Goal: Check status: Check status

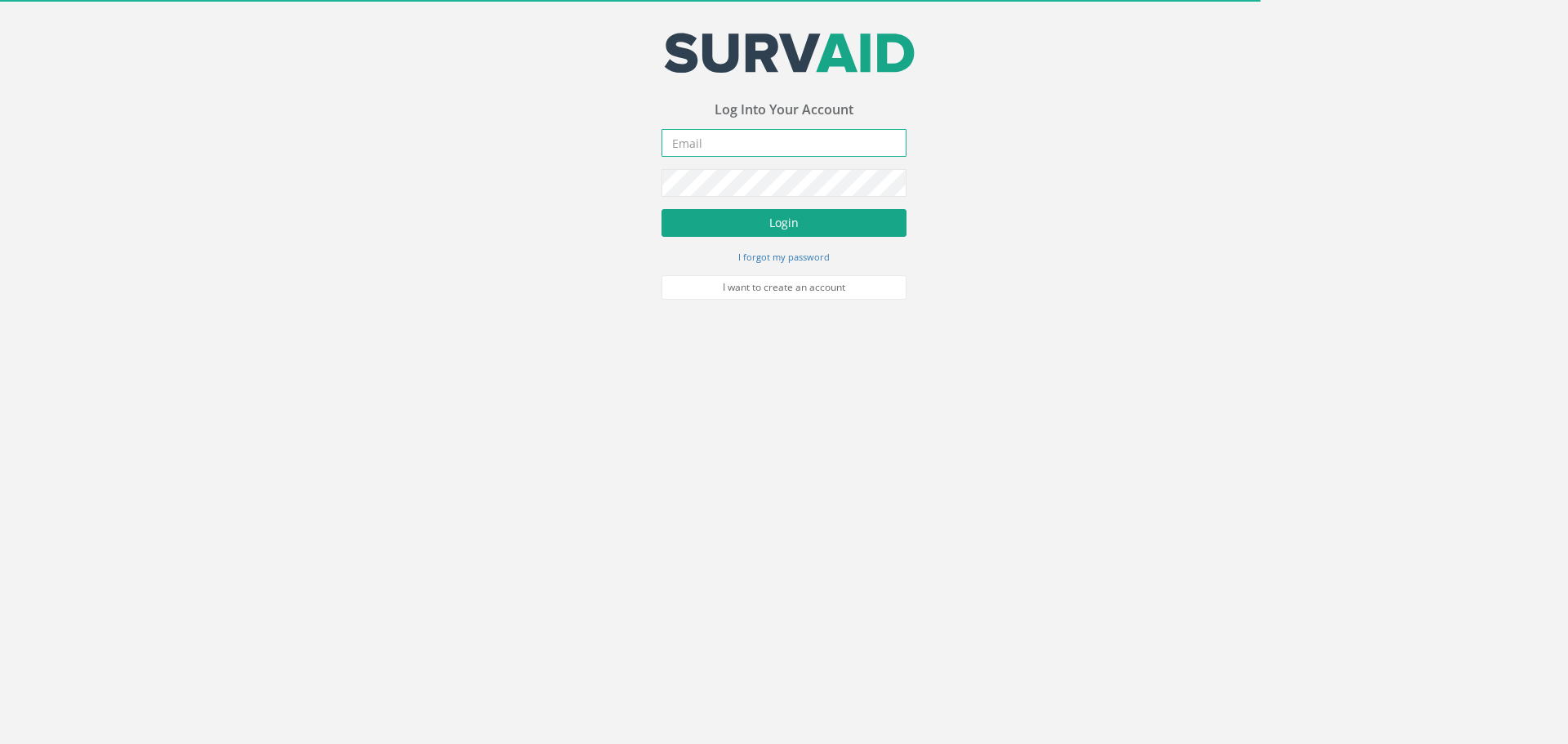
type input "[PERSON_NAME][EMAIL_ADDRESS][DOMAIN_NAME]"
click at [755, 225] on button "Login" at bounding box center [784, 222] width 245 height 28
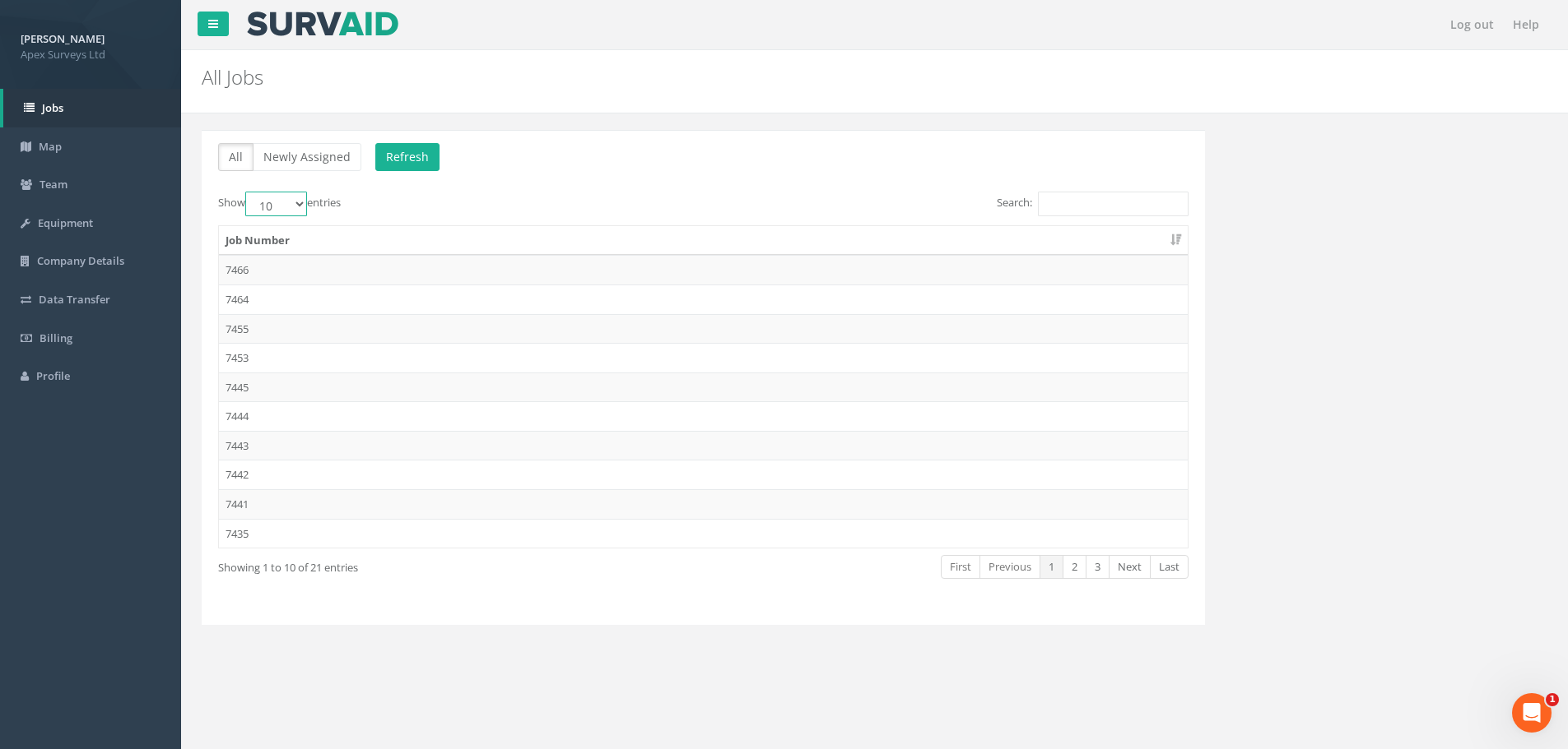
click at [285, 202] on select "10 25 50 100" at bounding box center [275, 203] width 61 height 24
select select "100"
click at [247, 192] on select "10 25 50 100" at bounding box center [275, 203] width 61 height 24
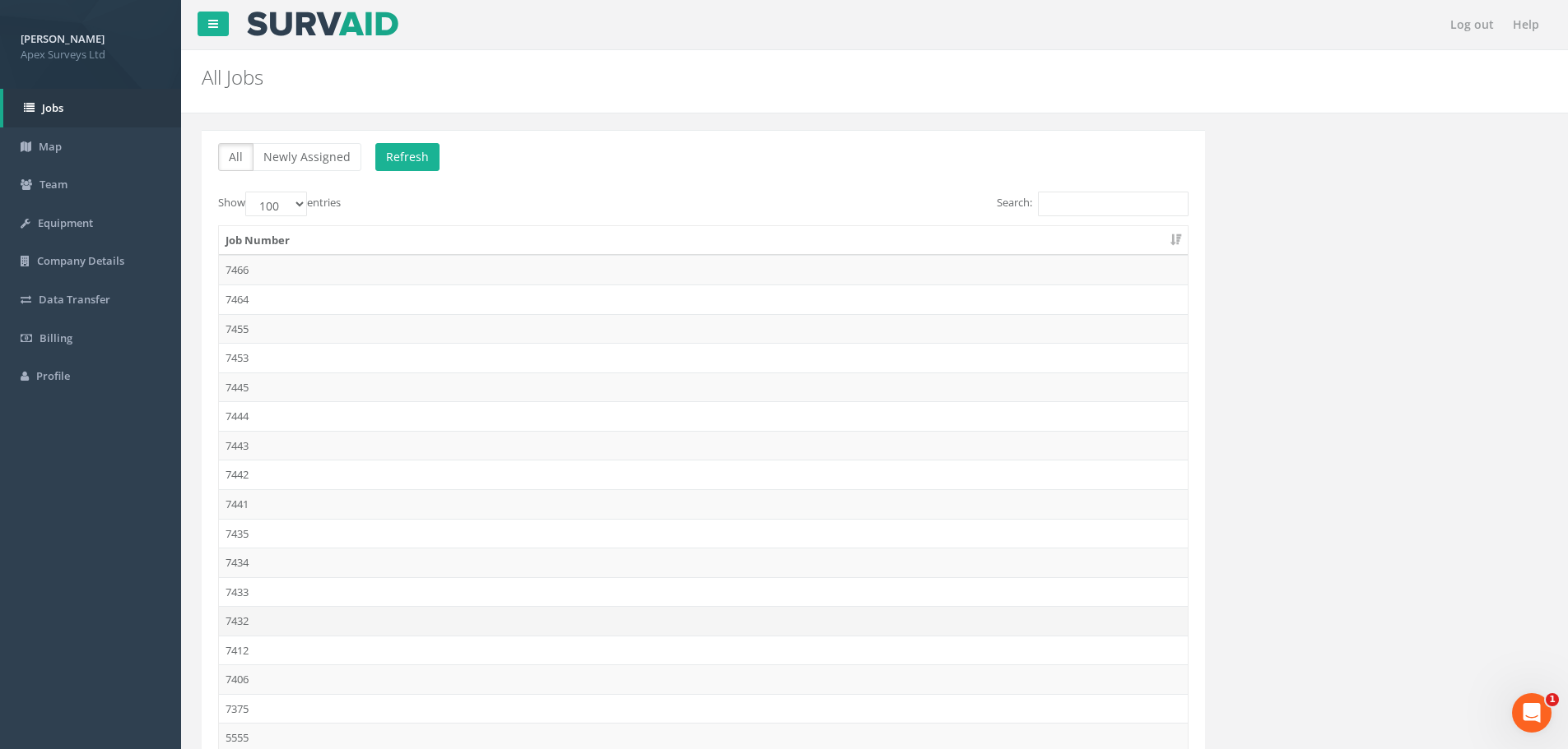
click at [265, 620] on td "7432" at bounding box center [703, 621] width 968 height 29
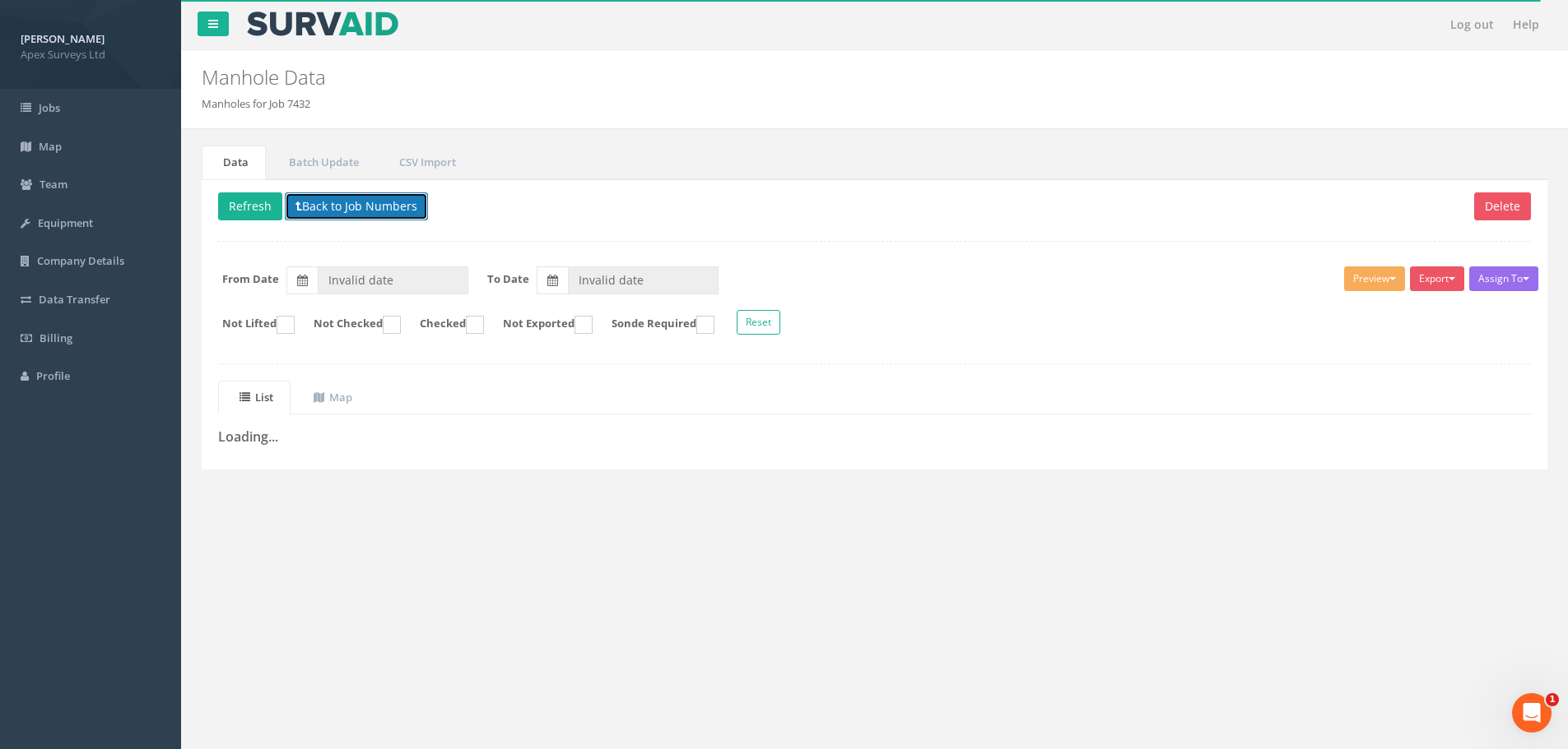
click at [337, 213] on button "Back to Job Numbers" at bounding box center [356, 206] width 143 height 28
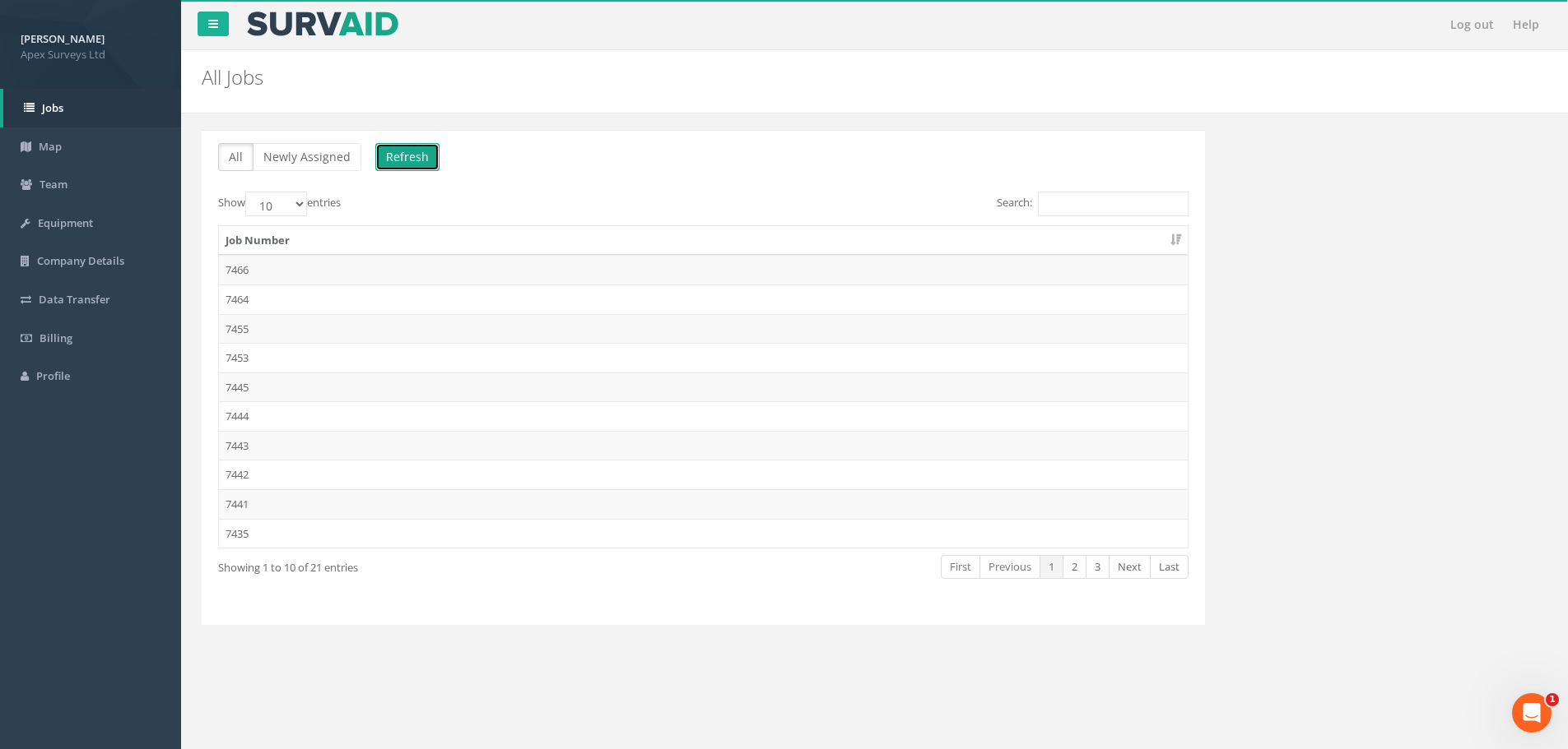
click at [393, 163] on button "Refresh" at bounding box center [408, 157] width 64 height 28
click at [302, 205] on select "10 25 50 100" at bounding box center [275, 203] width 61 height 24
select select "100"
click at [247, 192] on select "10 25 50 100" at bounding box center [275, 203] width 61 height 24
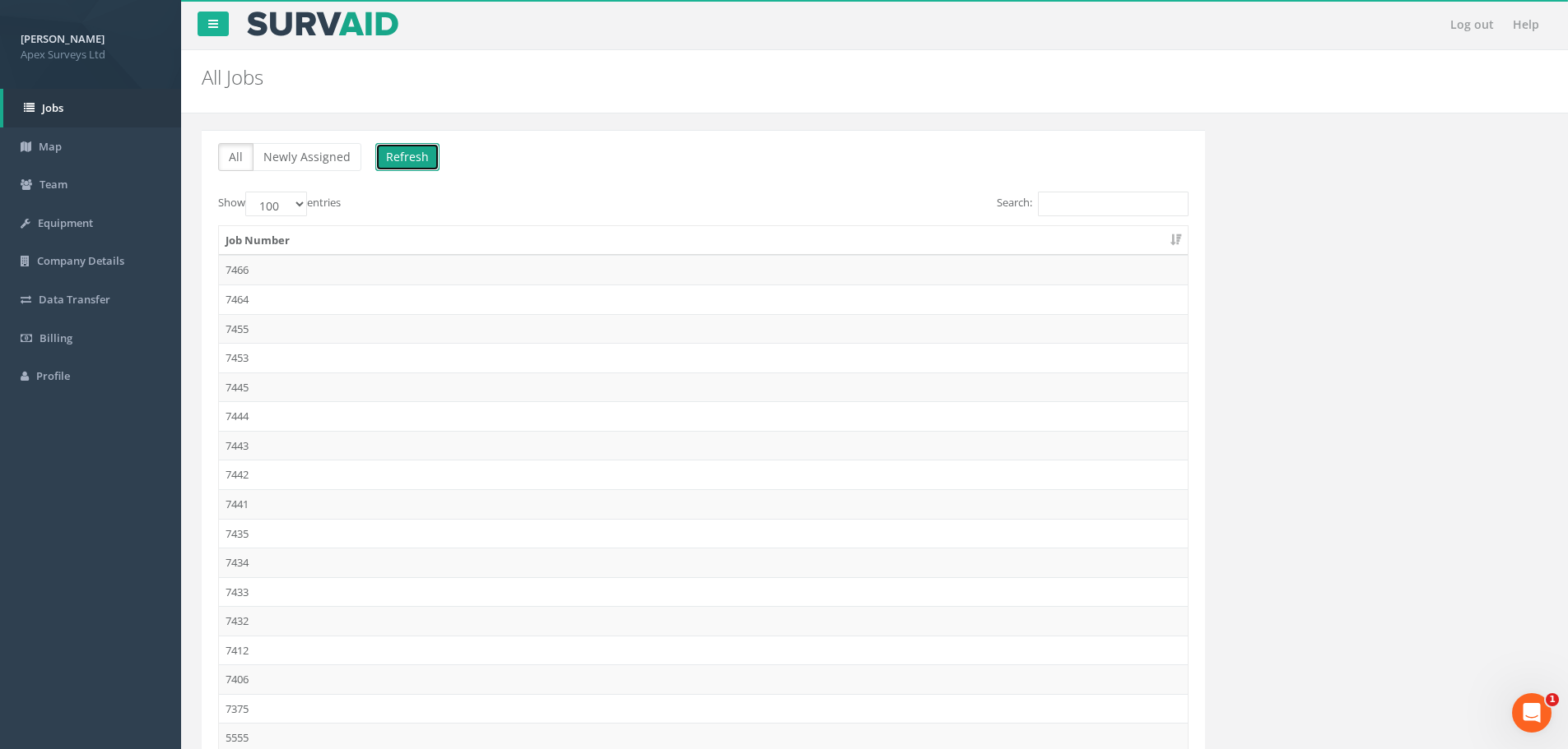
click at [402, 161] on button "Refresh" at bounding box center [408, 157] width 64 height 28
click at [256, 616] on td "7432" at bounding box center [703, 621] width 968 height 29
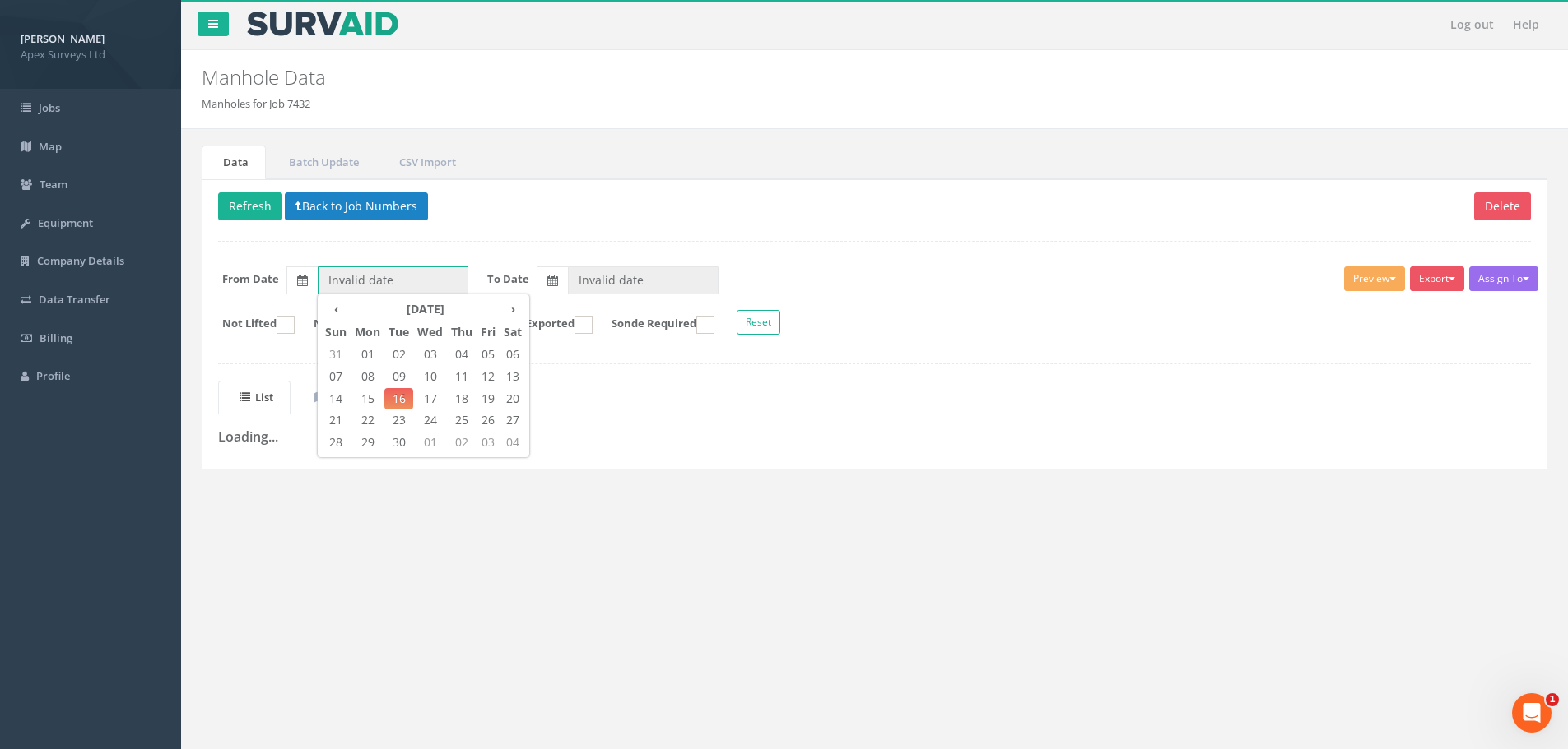
click at [441, 279] on input "Invalid date" at bounding box center [392, 280] width 151 height 28
click at [343, 305] on th "‹" at bounding box center [336, 309] width 29 height 23
click at [419, 372] on span "04" at bounding box center [429, 376] width 34 height 21
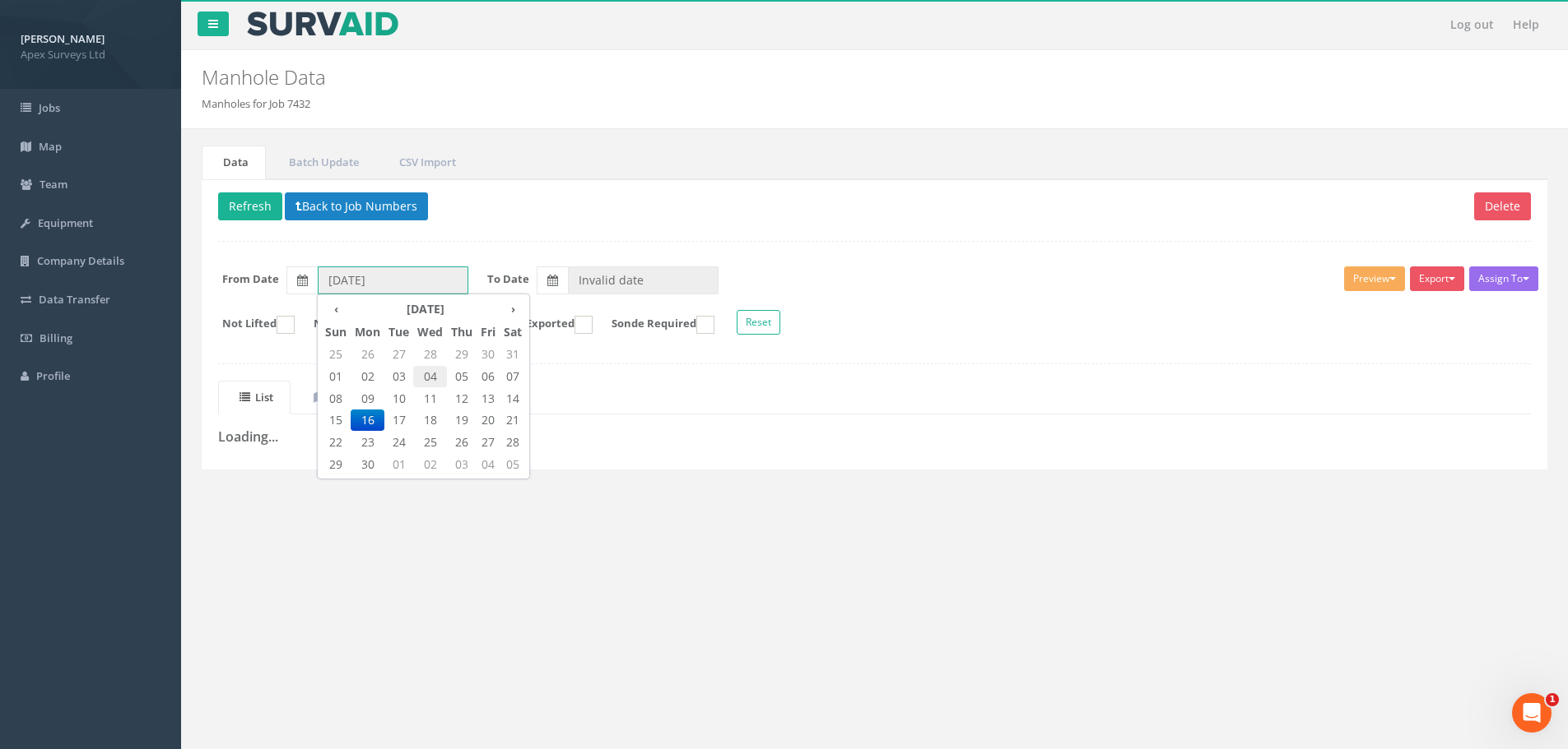
type input "[DATE]"
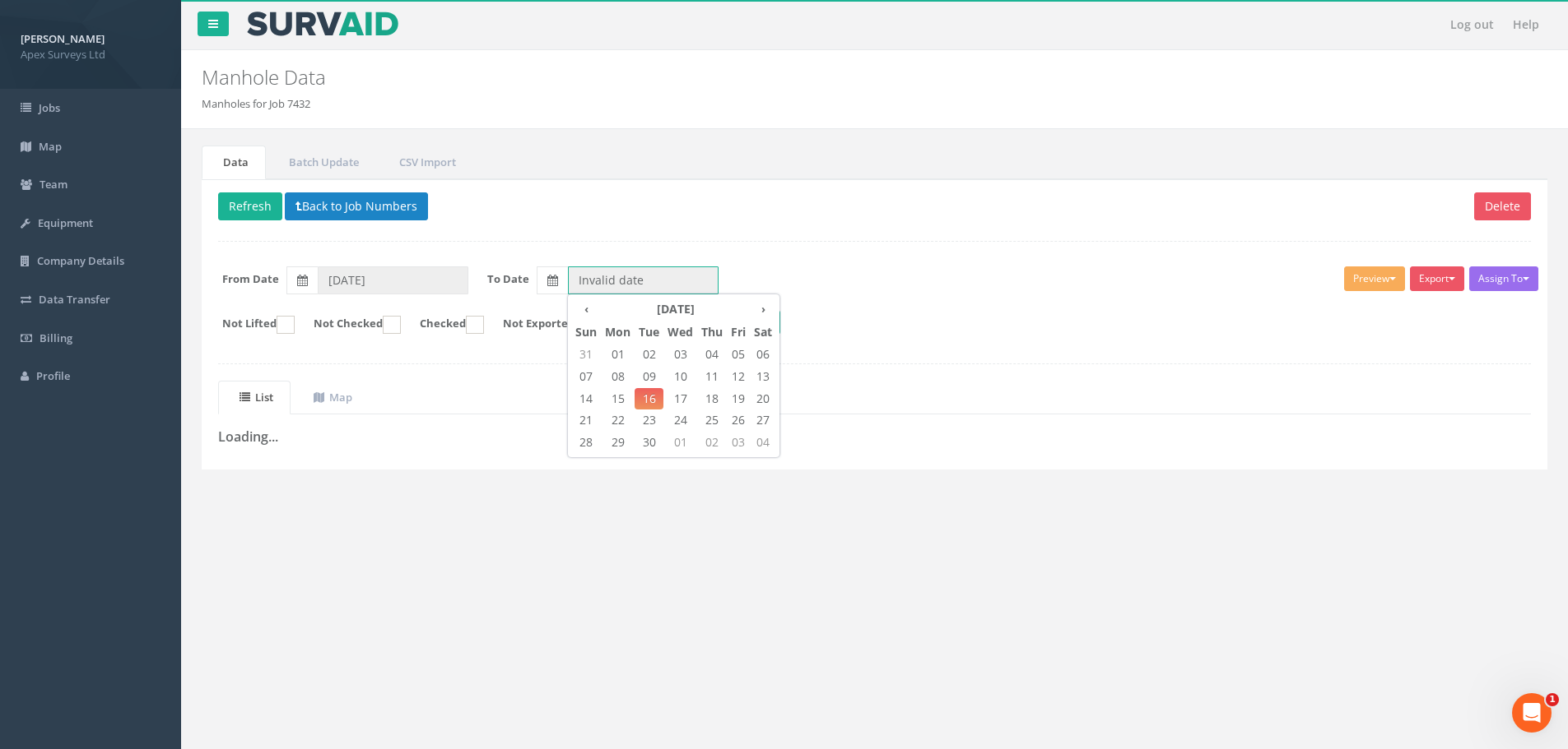
click at [615, 279] on input "Invalid date" at bounding box center [642, 280] width 151 height 28
click at [648, 401] on span "16" at bounding box center [649, 399] width 29 height 21
type input "[DATE]"
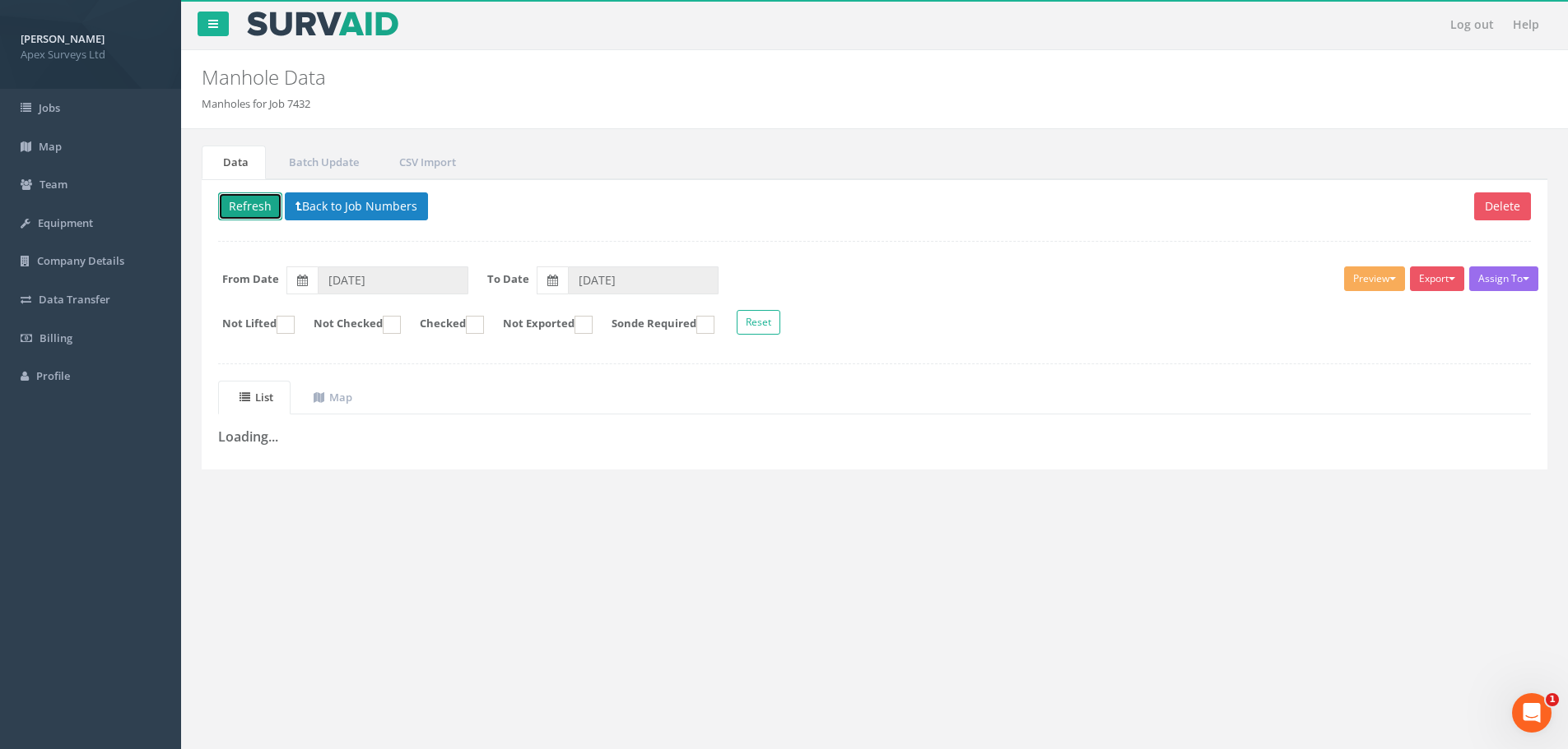
click at [262, 213] on button "Refresh" at bounding box center [250, 206] width 64 height 28
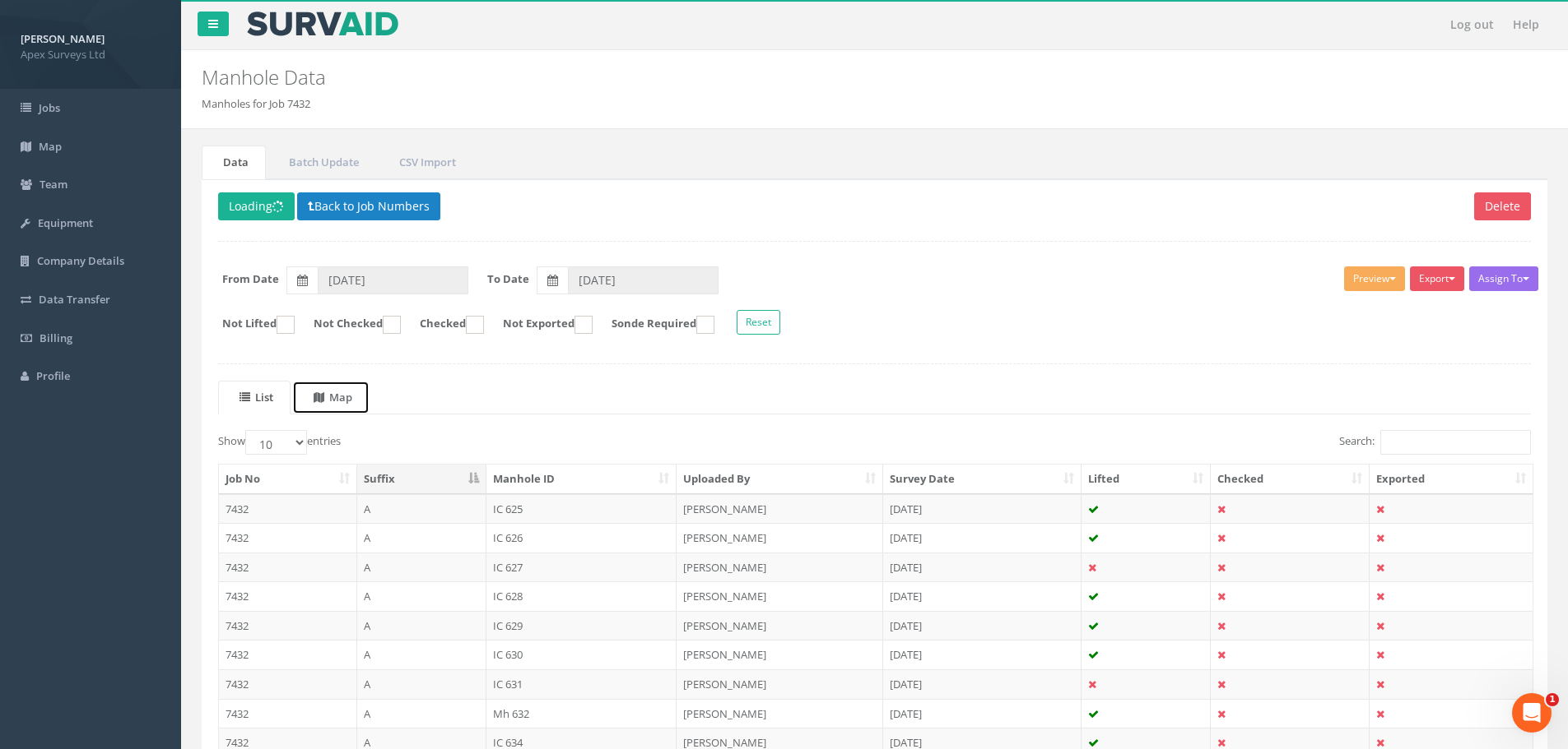
click at [340, 399] on uib-tab-heading "Map" at bounding box center [333, 397] width 39 height 15
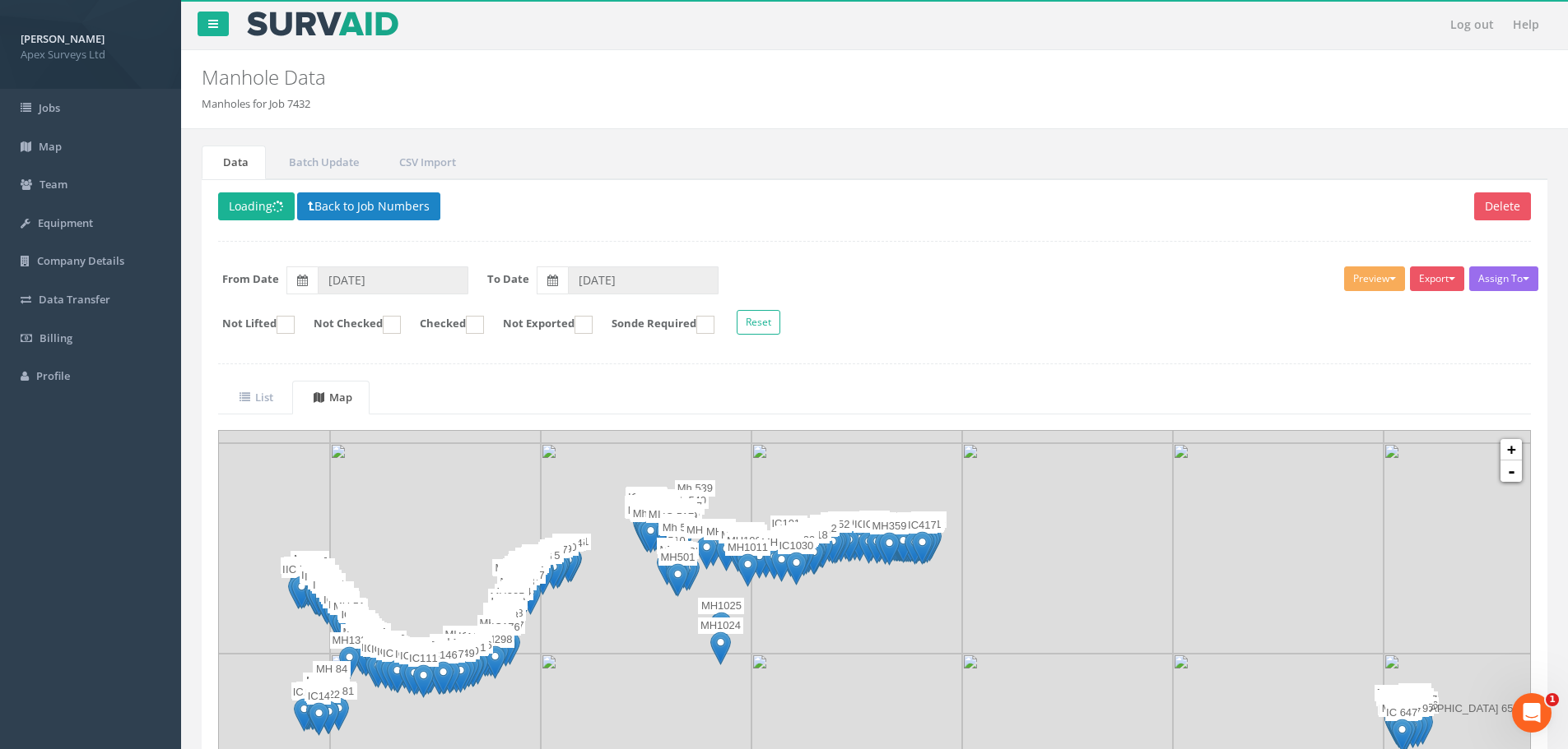
drag, startPoint x: 988, startPoint y: 545, endPoint x: 973, endPoint y: 550, distance: 15.8
click at [973, 550] on img at bounding box center [1067, 549] width 210 height 210
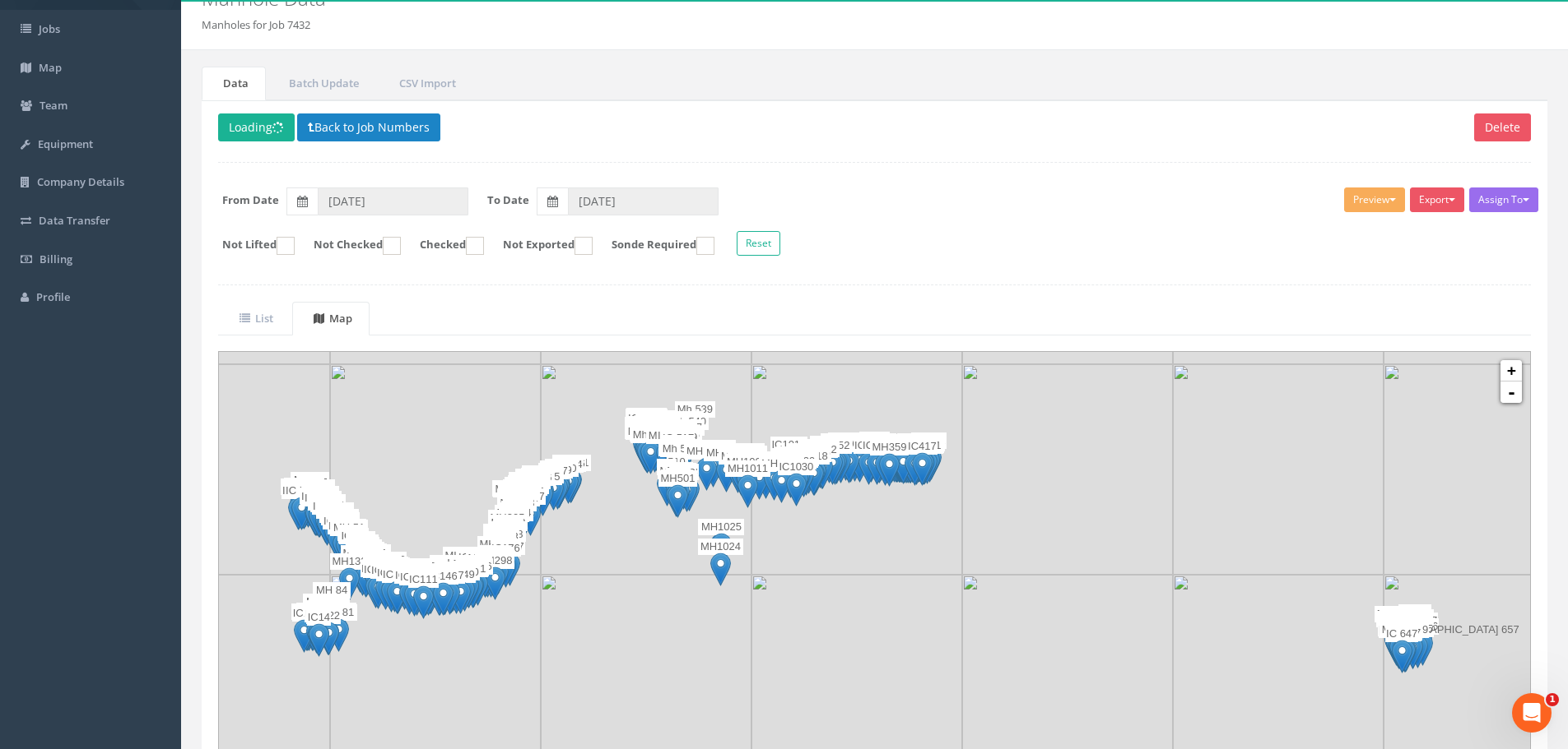
scroll to position [163, 0]
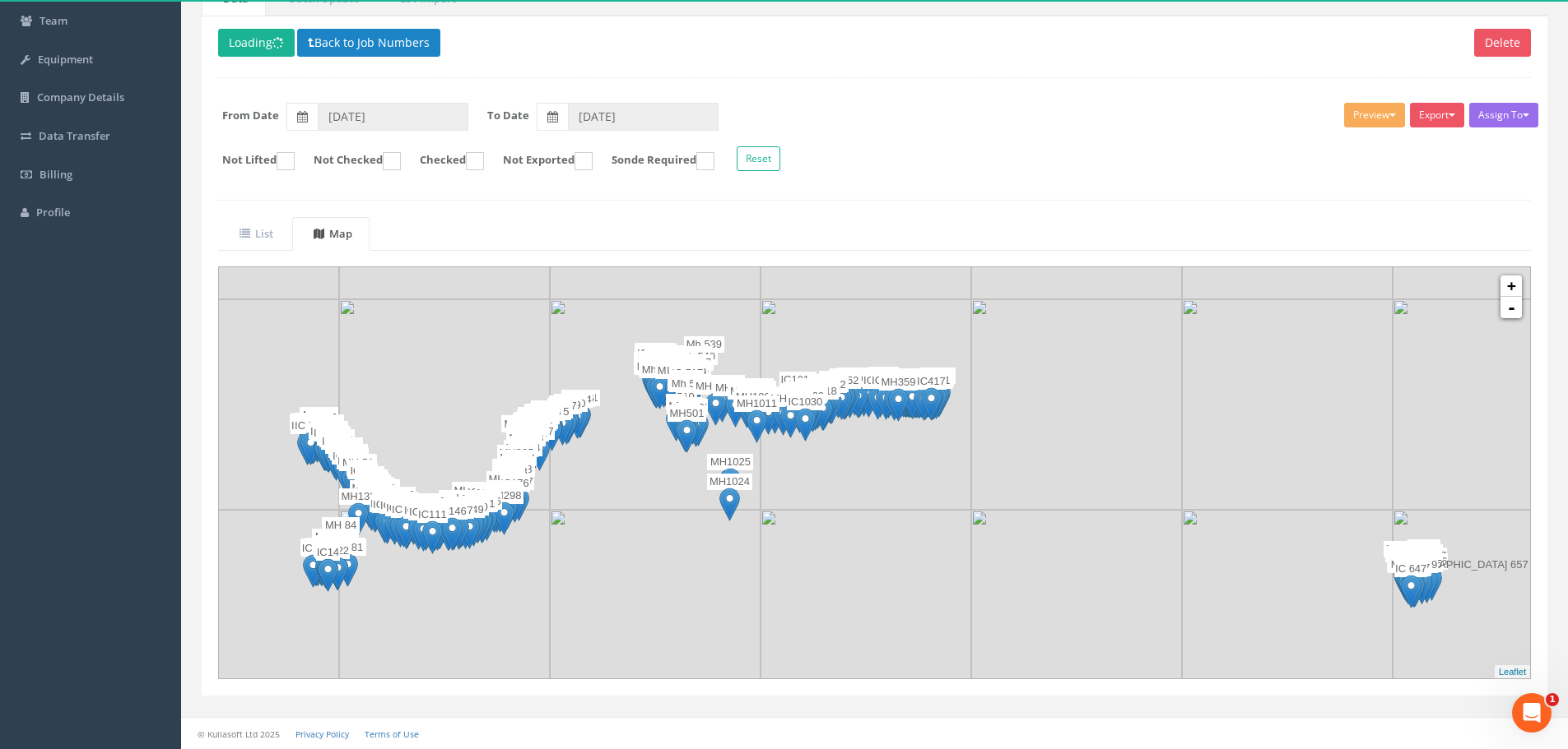
drag, startPoint x: 917, startPoint y: 444, endPoint x: 918, endPoint y: 454, distance: 10.0
click at [918, 454] on img at bounding box center [865, 405] width 210 height 210
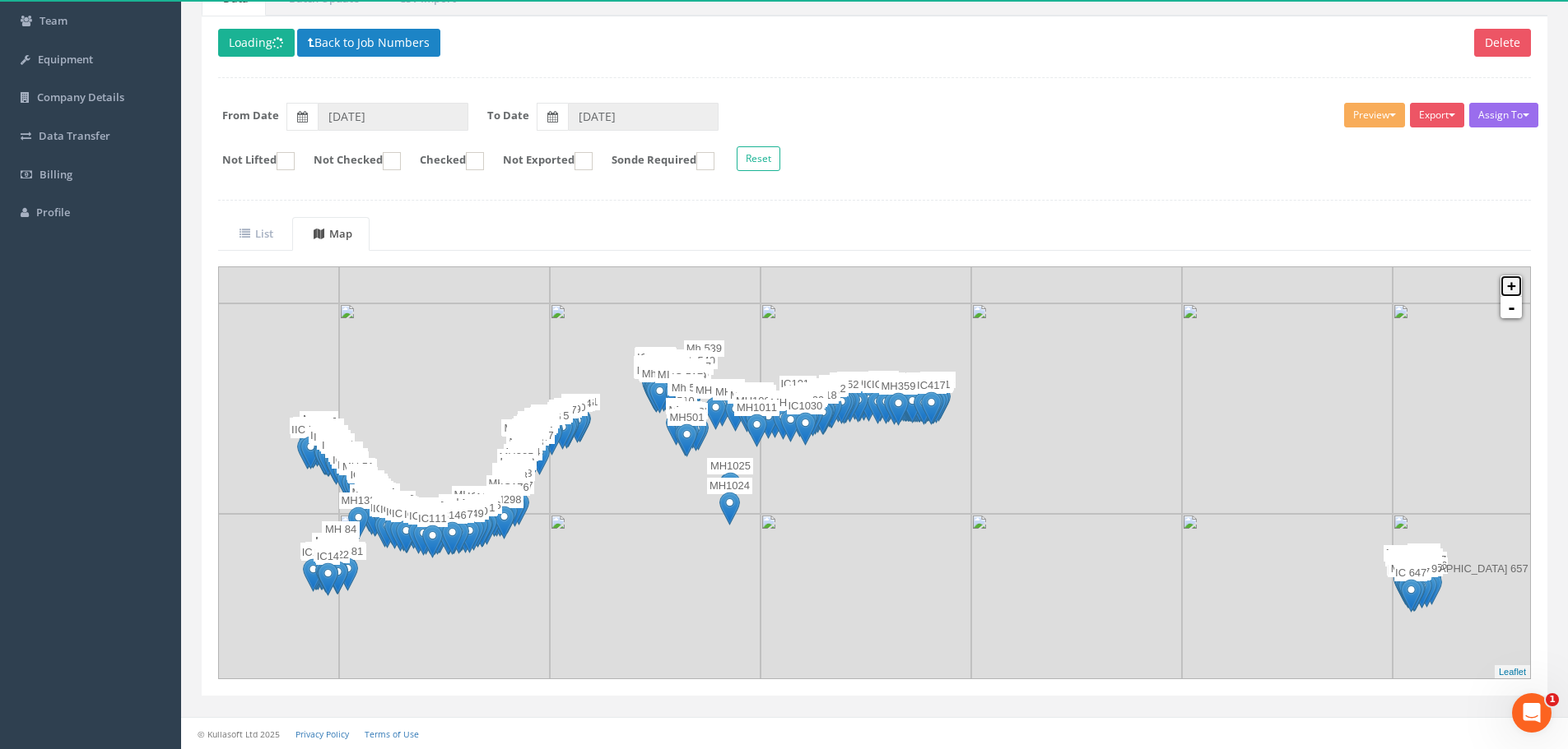
click at [1517, 284] on link "+" at bounding box center [1511, 286] width 21 height 21
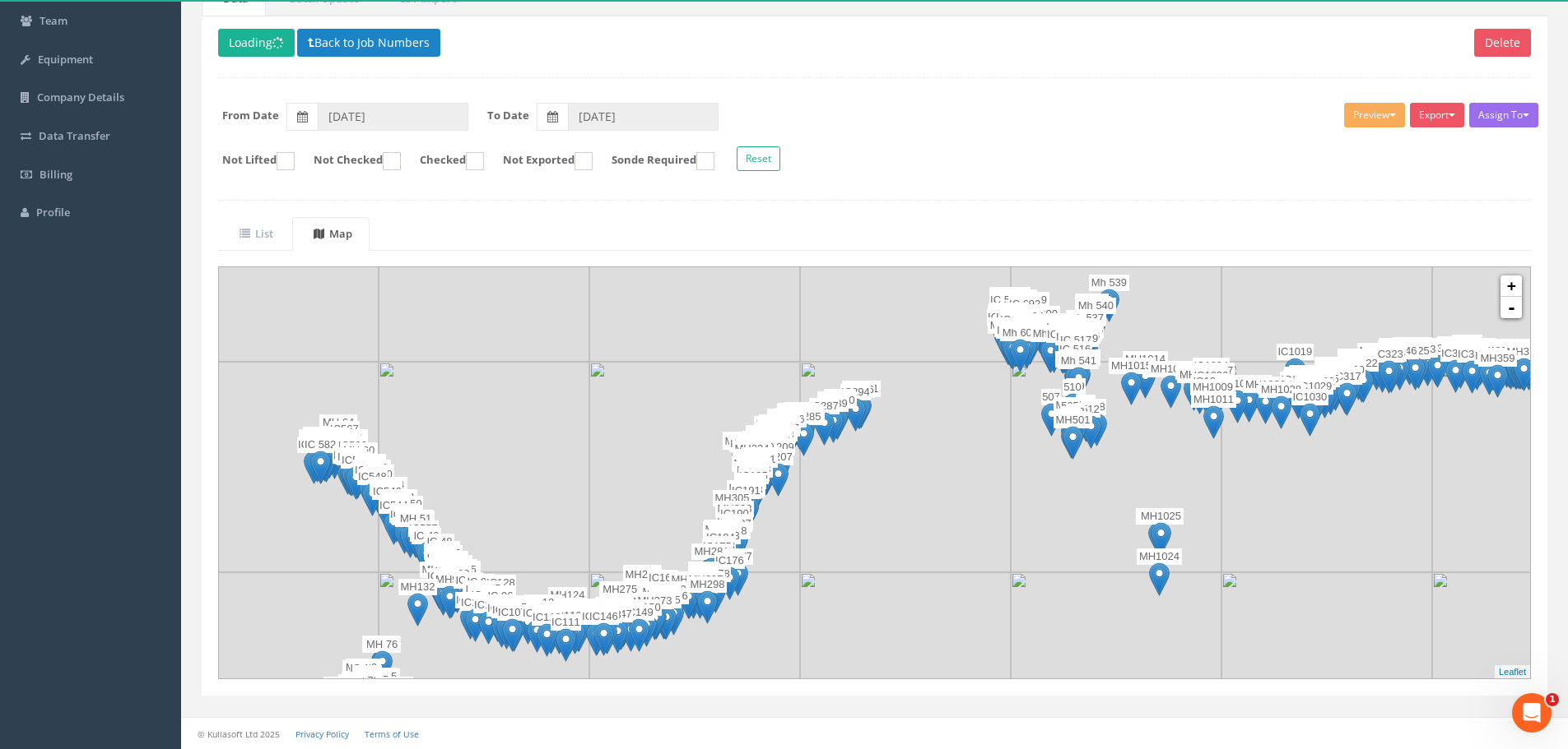
drag, startPoint x: 404, startPoint y: 465, endPoint x: 950, endPoint y: 477, distance: 546.1
click at [950, 477] on img at bounding box center [905, 467] width 210 height 210
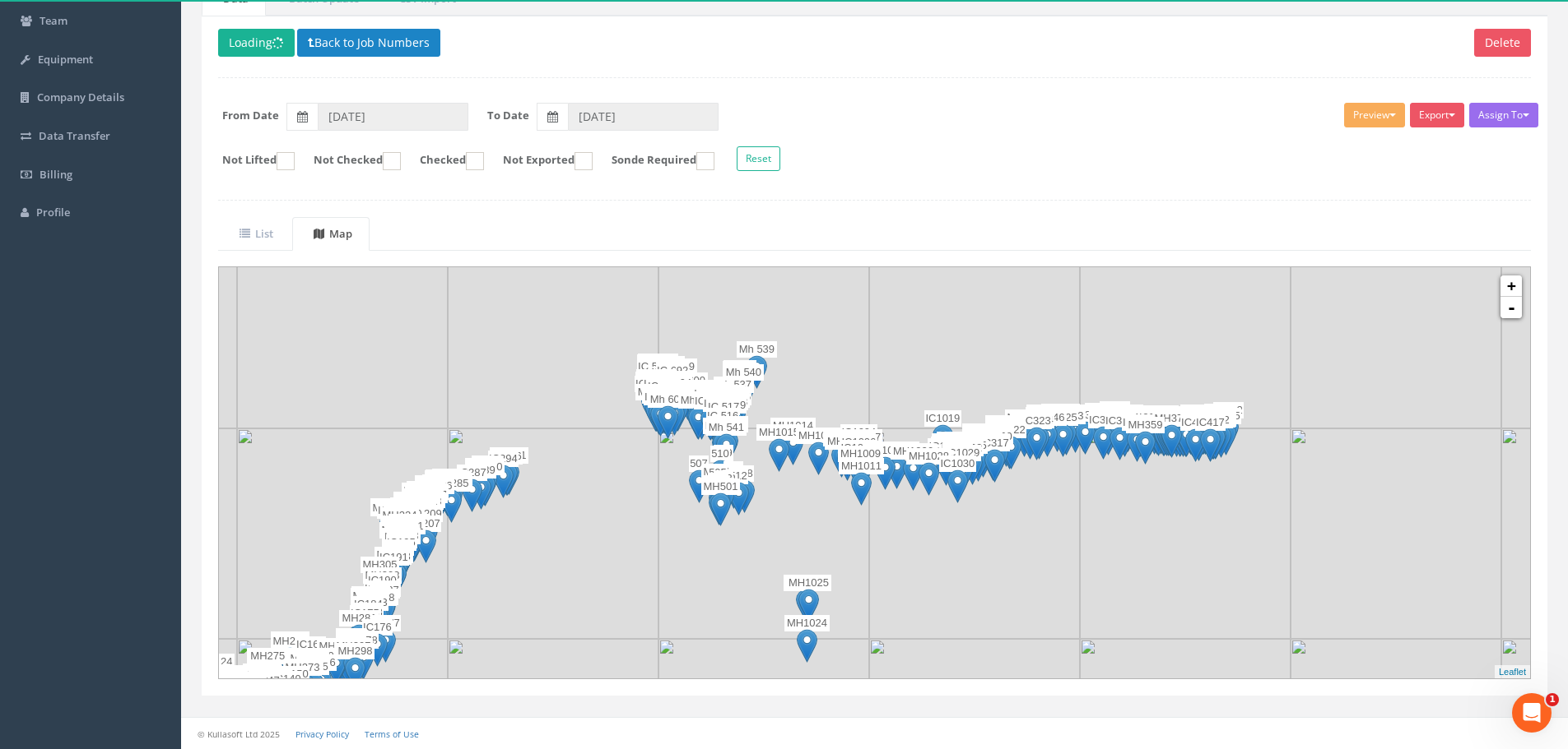
drag, startPoint x: 1218, startPoint y: 476, endPoint x: 846, endPoint y: 543, distance: 378.0
click at [846, 543] on img at bounding box center [763, 533] width 210 height 210
click at [1514, 285] on link "+" at bounding box center [1511, 286] width 21 height 21
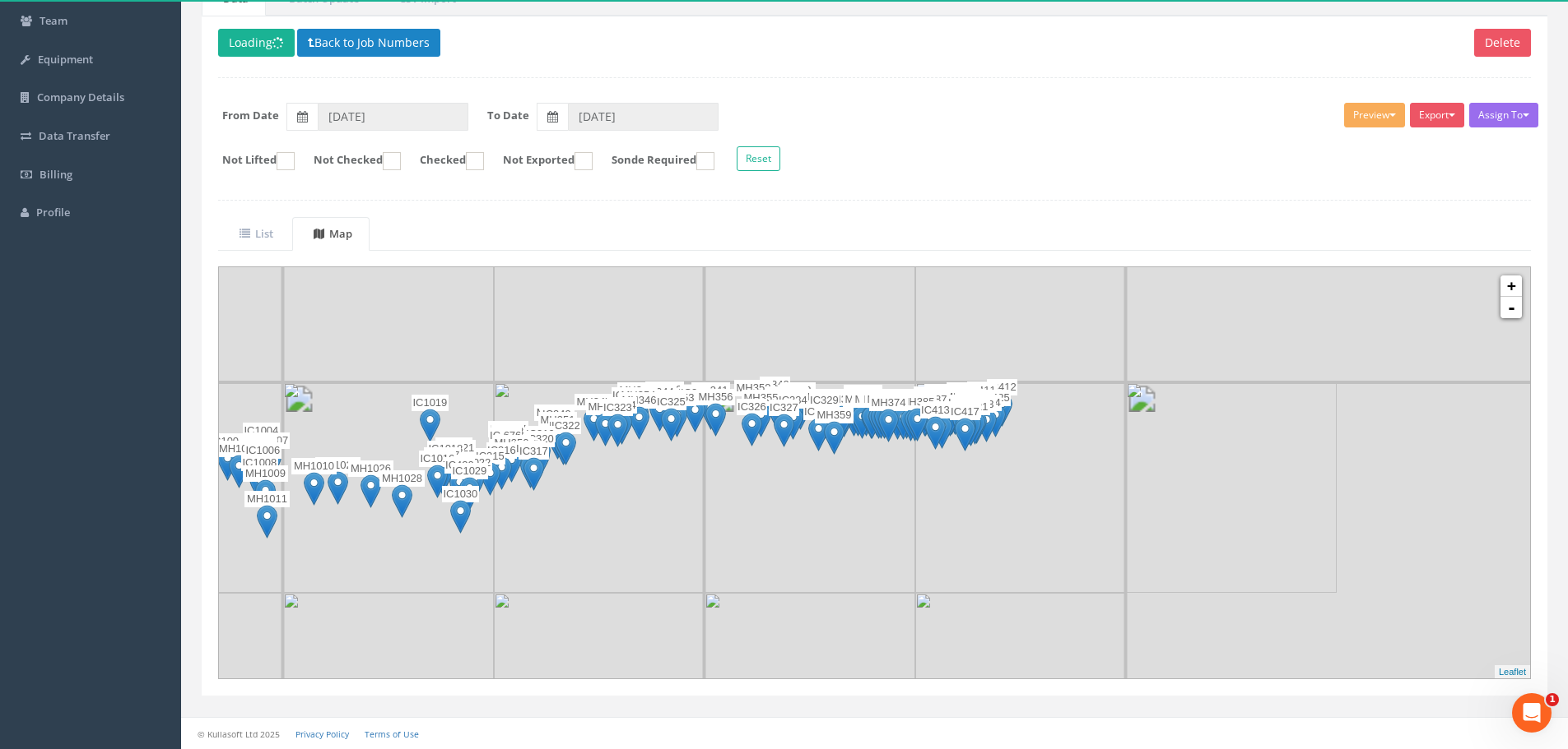
drag, startPoint x: 1285, startPoint y: 480, endPoint x: 736, endPoint y: 478, distance: 549.0
click at [736, 478] on img at bounding box center [810, 487] width 210 height 210
click at [1511, 286] on link "+" at bounding box center [1511, 286] width 21 height 21
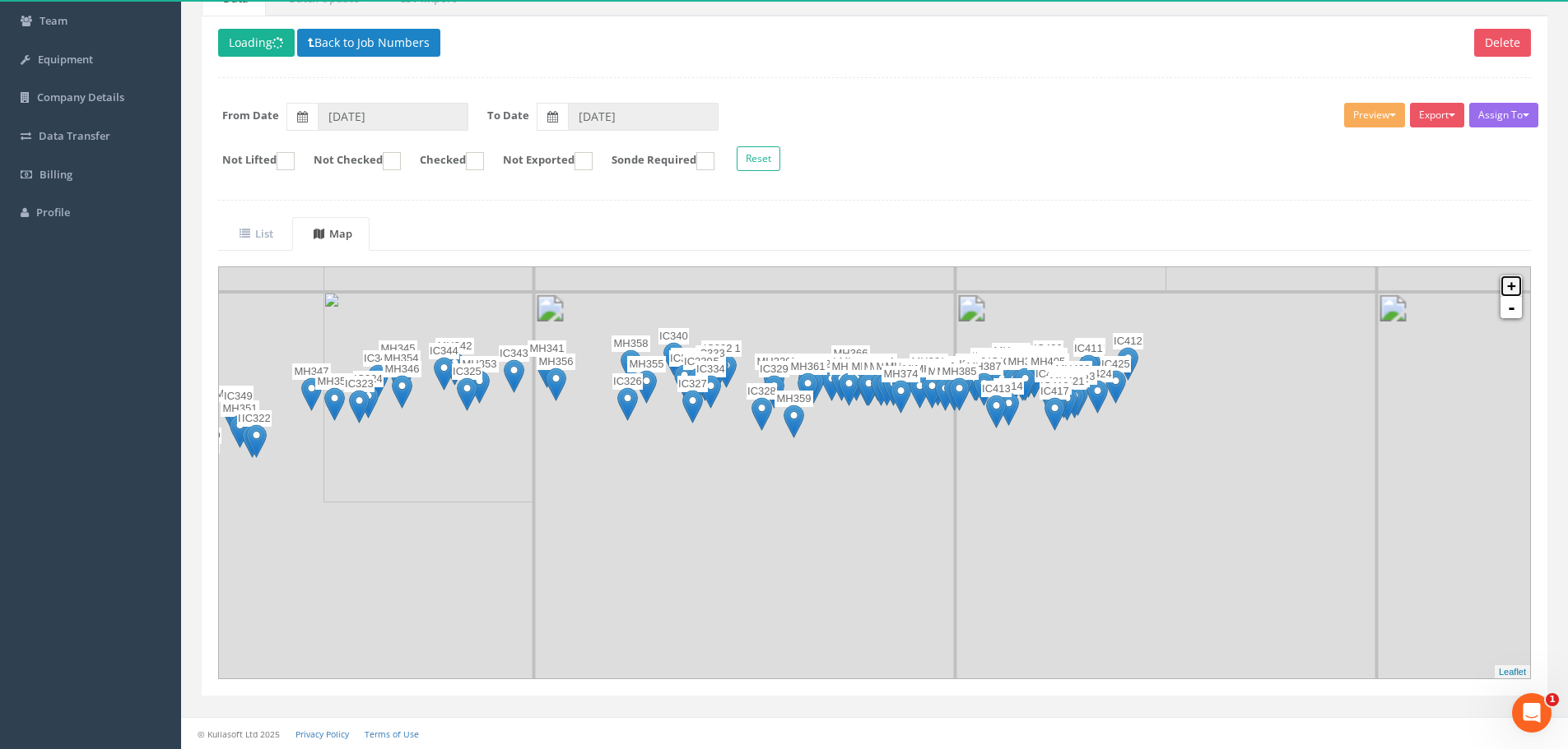
click at [1511, 286] on link "+" at bounding box center [1511, 286] width 21 height 21
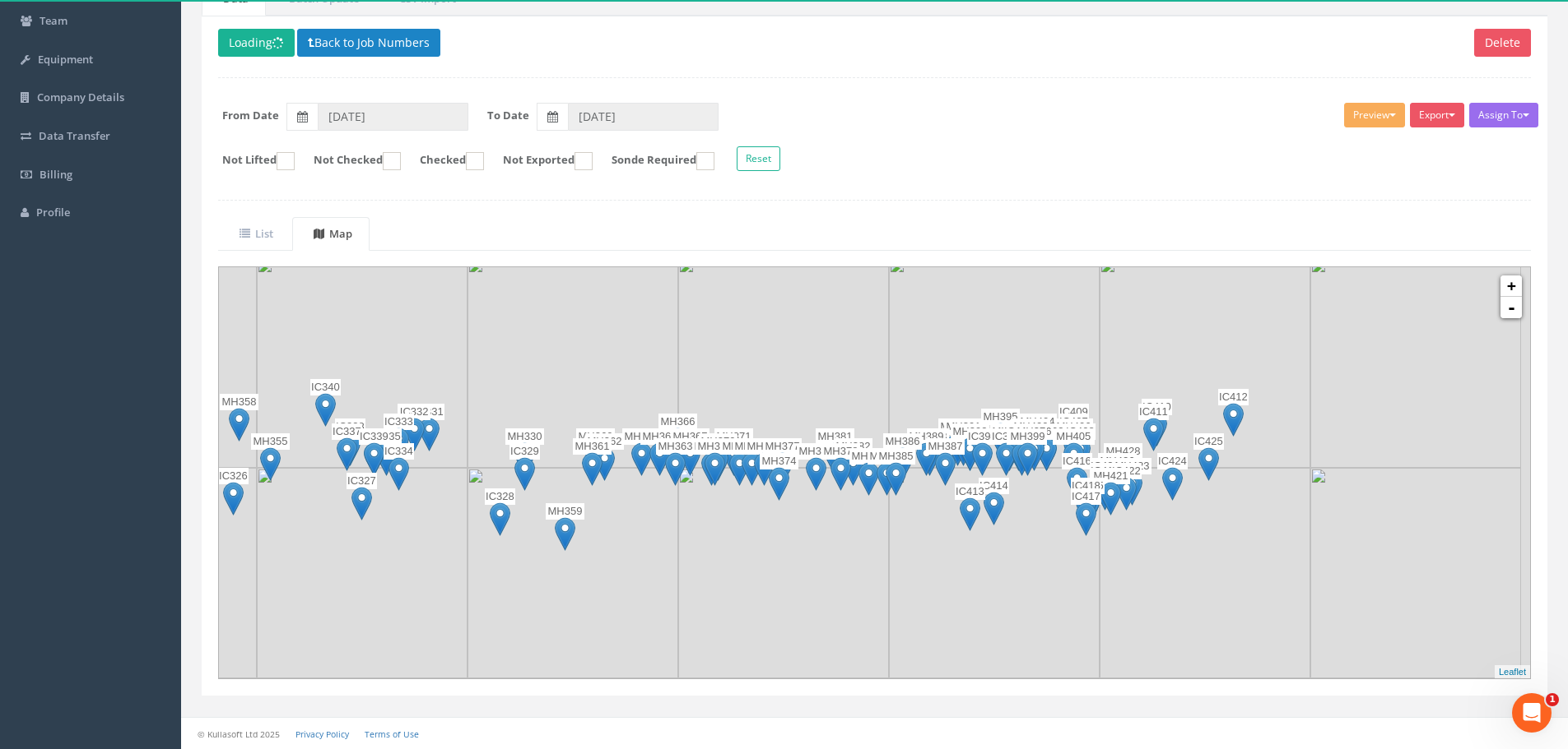
drag, startPoint x: 926, startPoint y: 489, endPoint x: 761, endPoint y: 657, distance: 235.5
click at [761, 657] on img at bounding box center [784, 573] width 210 height 210
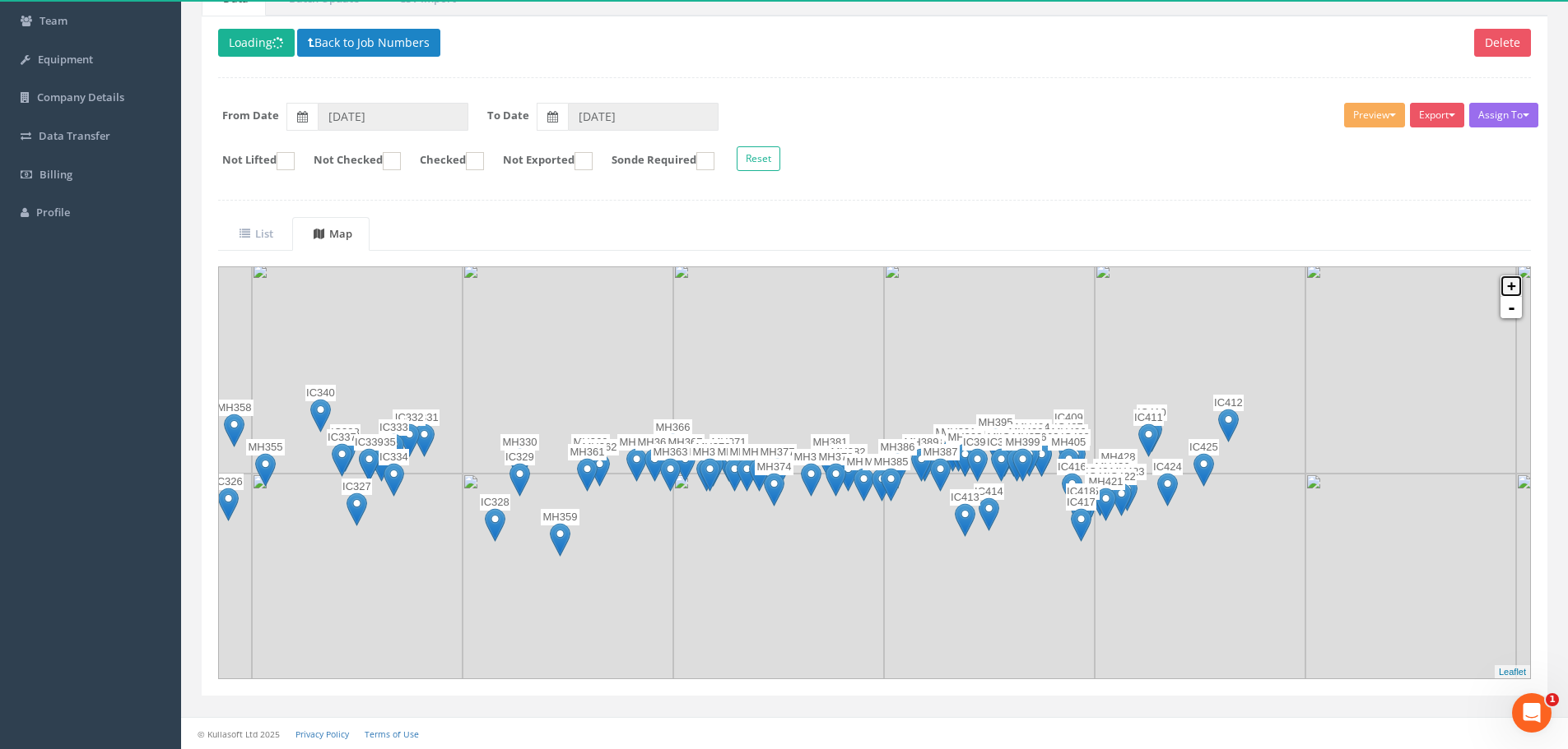
click at [1507, 288] on link "+" at bounding box center [1511, 286] width 21 height 21
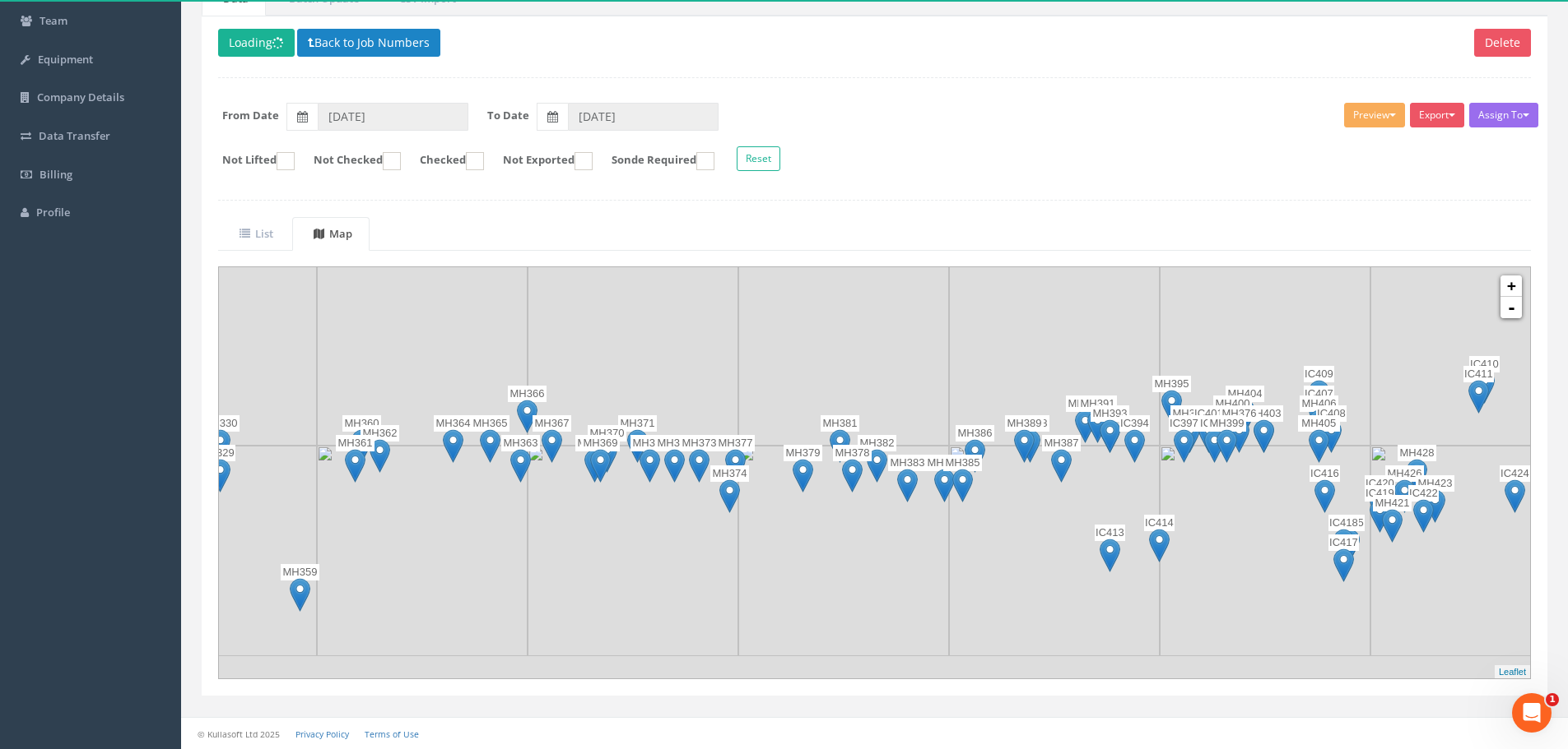
click at [807, 372] on img at bounding box center [843, 340] width 210 height 210
click at [494, 442] on img at bounding box center [490, 446] width 20 height 34
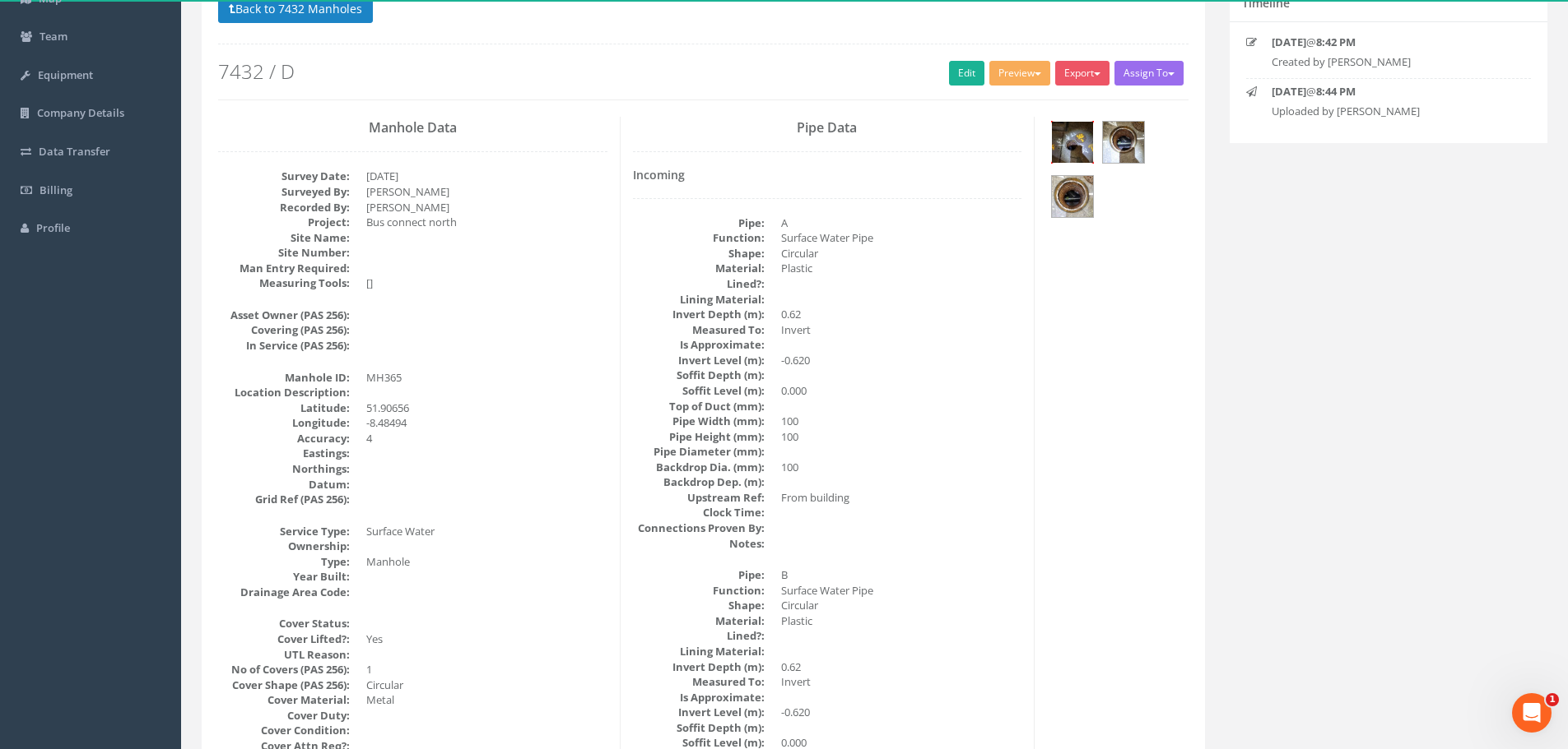
click at [1061, 152] on img at bounding box center [1072, 142] width 41 height 41
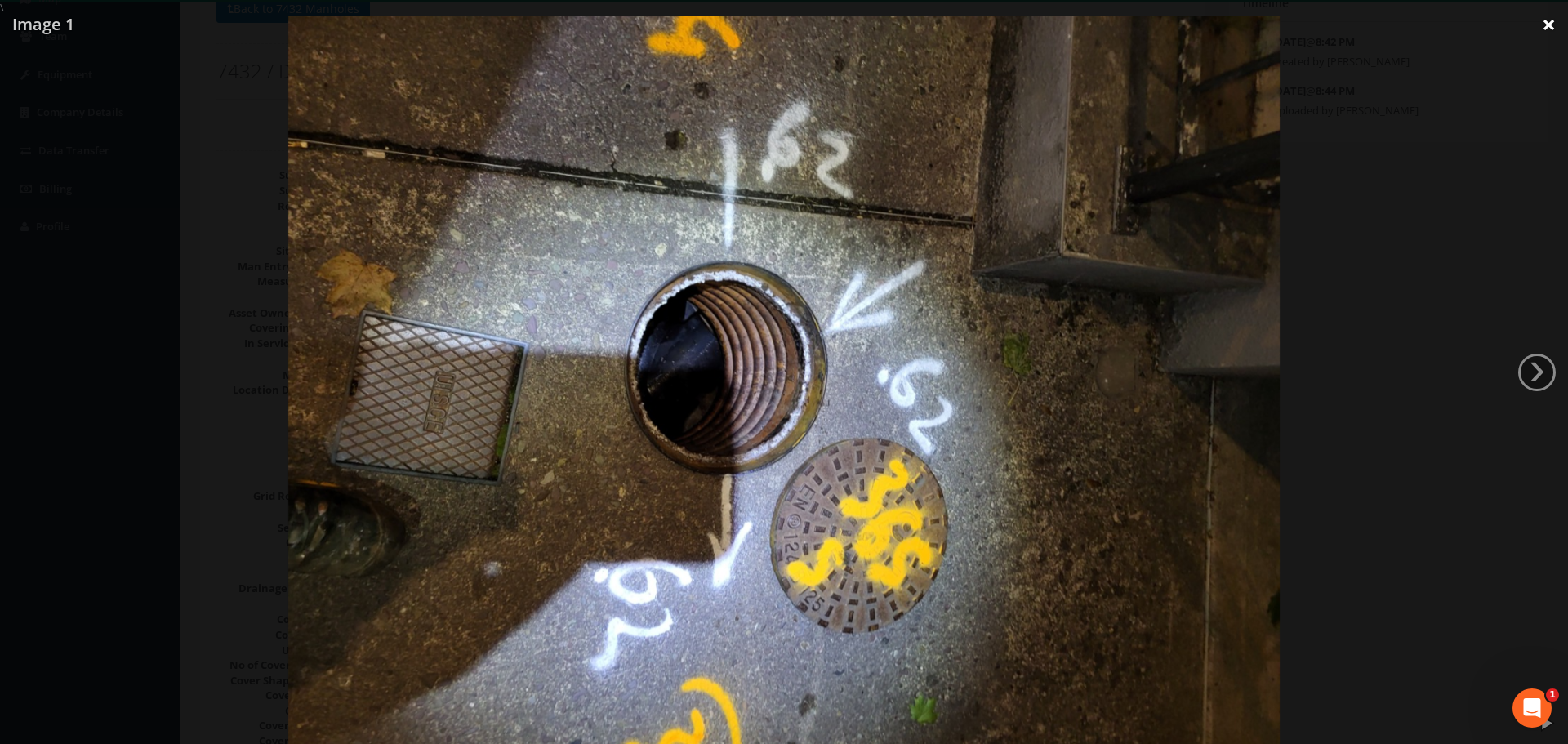
click at [1543, 29] on link "×" at bounding box center [1549, 24] width 39 height 49
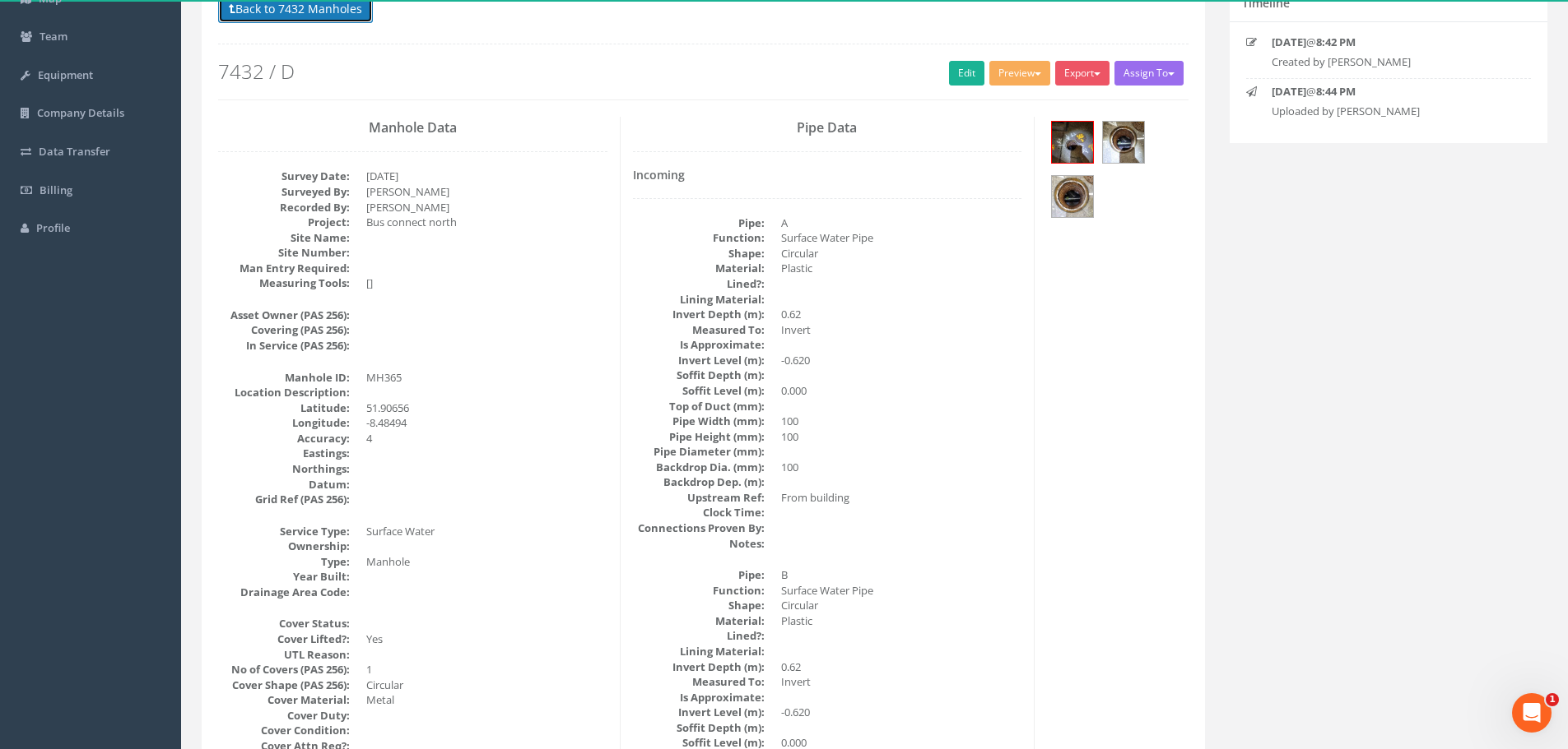
click at [289, 13] on button "Back to 7432 Manholes" at bounding box center [295, 9] width 155 height 28
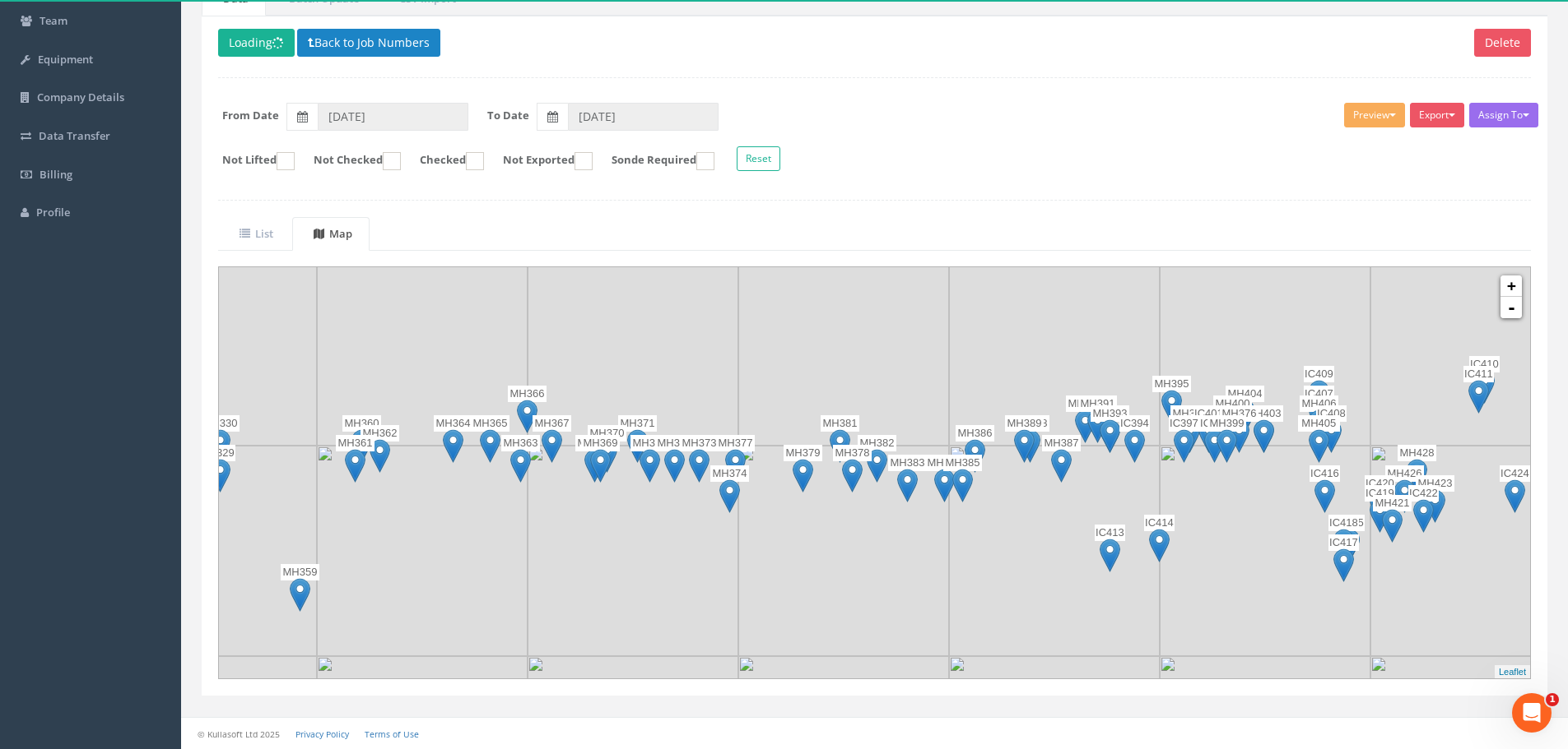
click at [487, 442] on img at bounding box center [490, 446] width 20 height 34
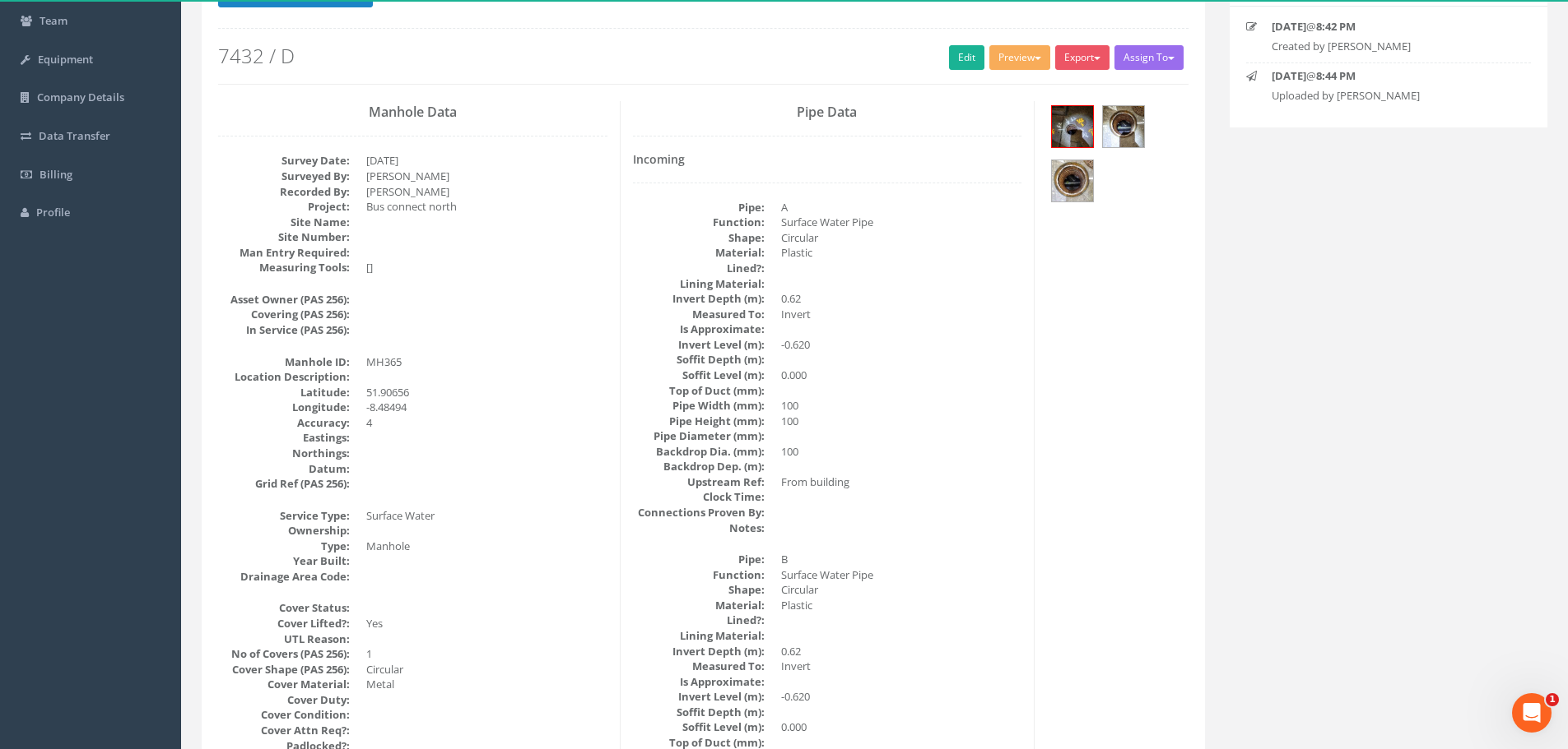
scroll to position [148, 0]
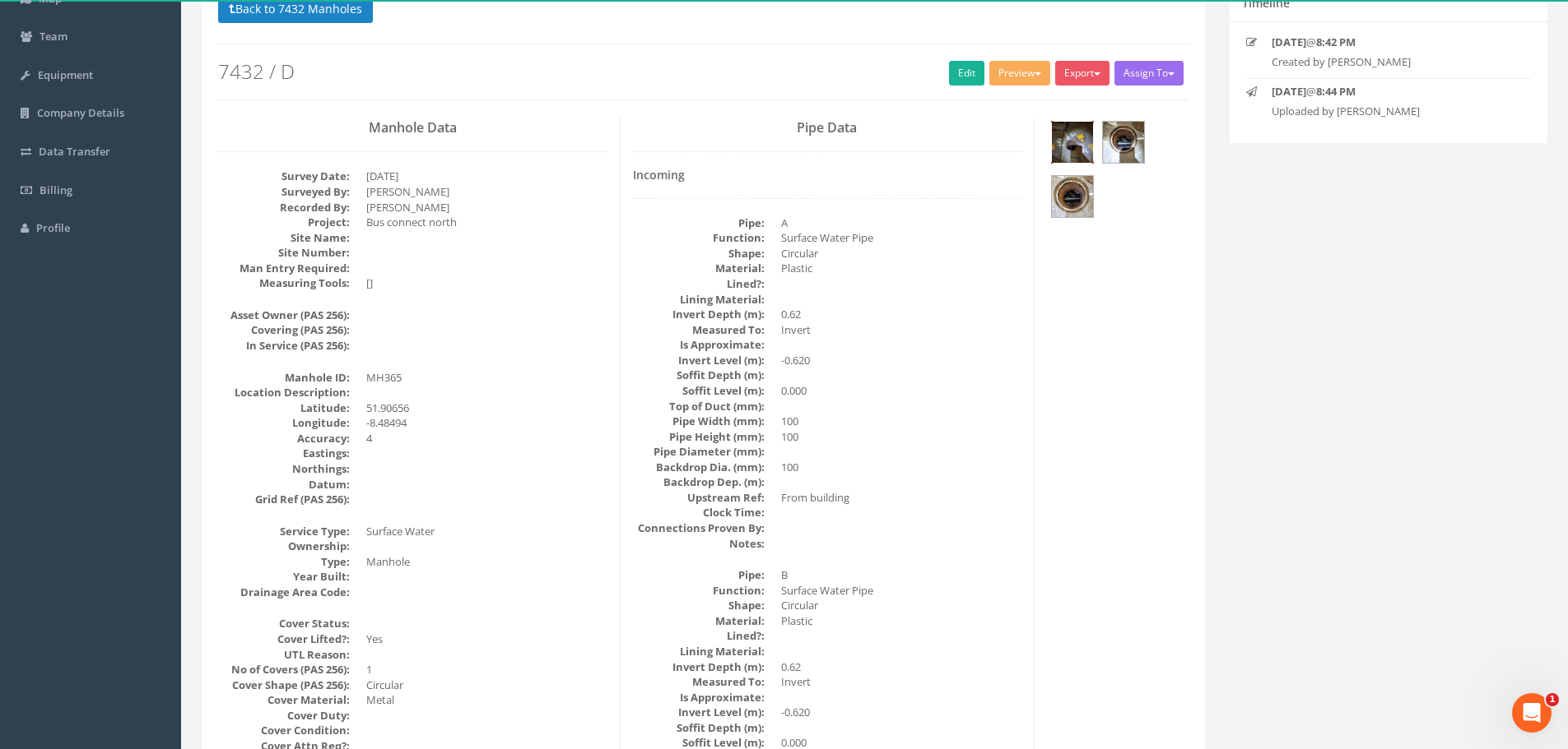
click at [1082, 125] on img at bounding box center [1072, 142] width 41 height 41
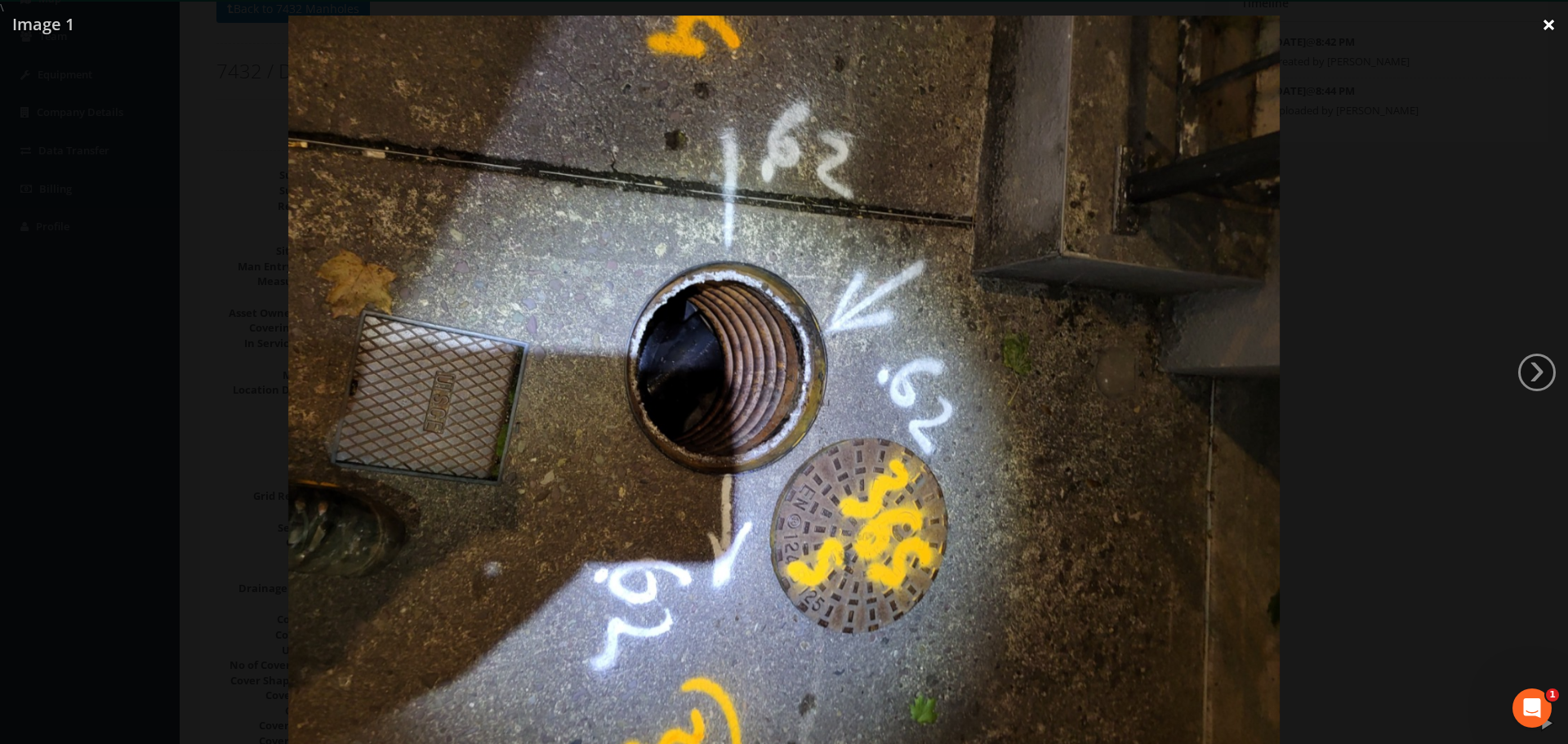
click at [1553, 13] on link "×" at bounding box center [1549, 24] width 39 height 49
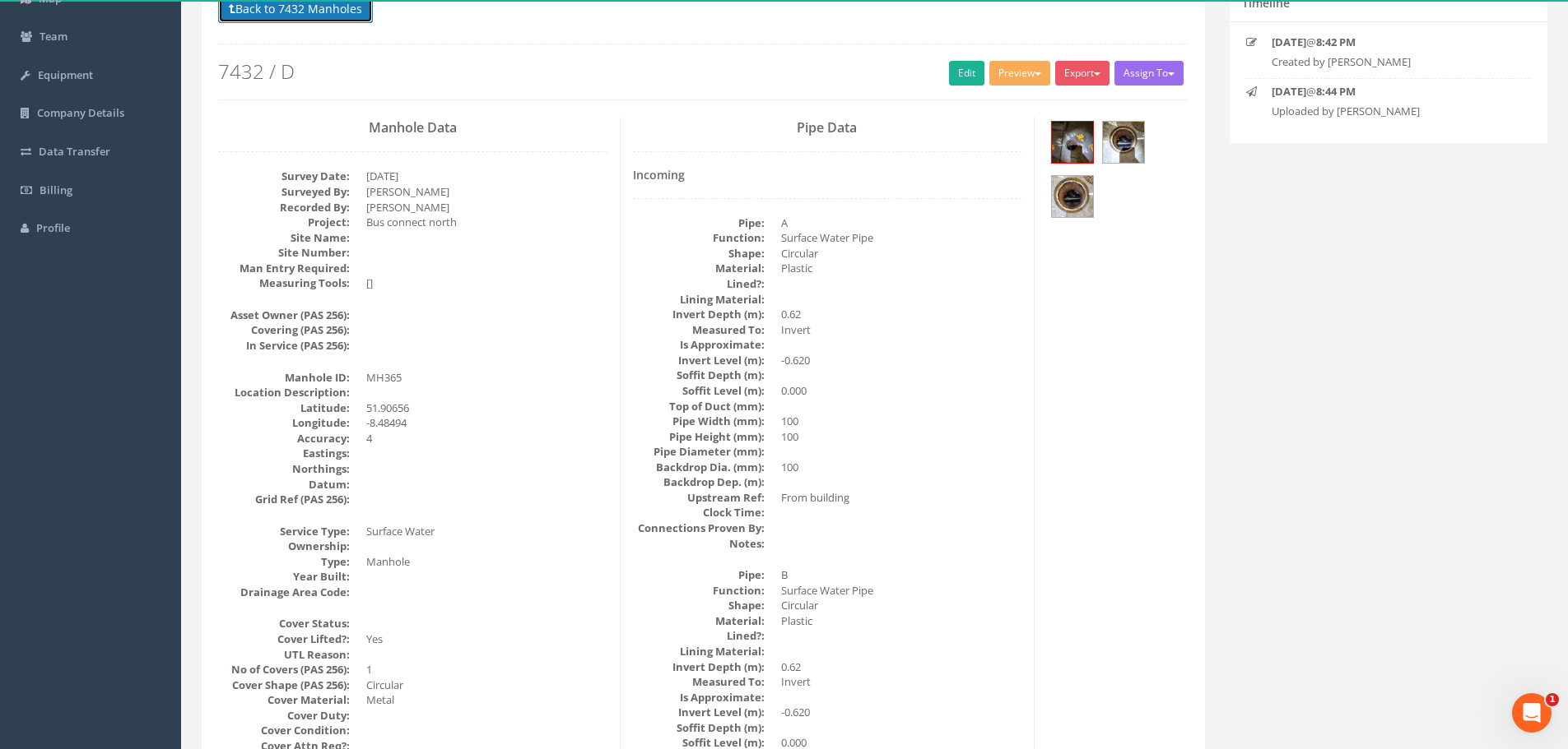
click at [323, 12] on button "Back to 7432 Manholes" at bounding box center [295, 9] width 155 height 28
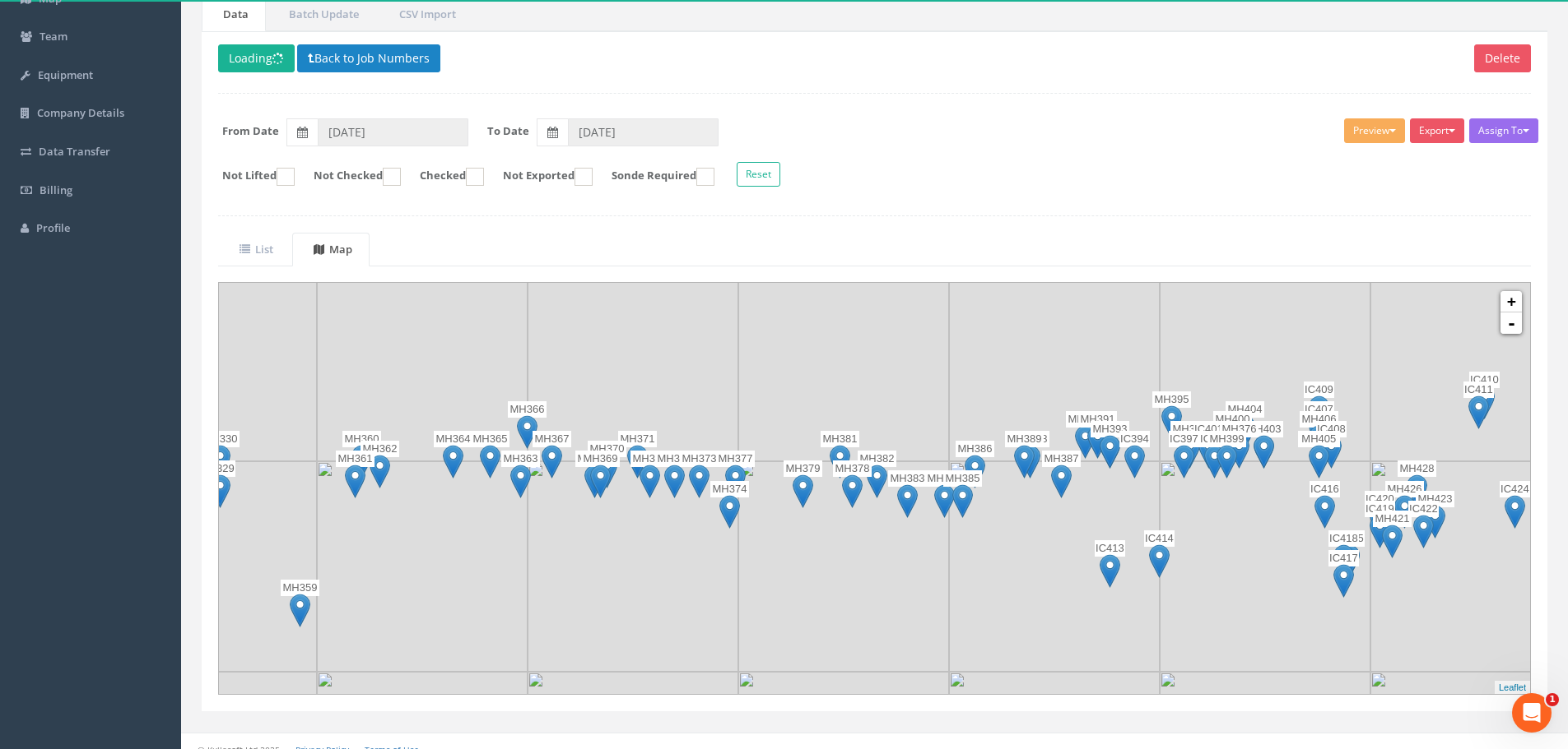
scroll to position [163, 0]
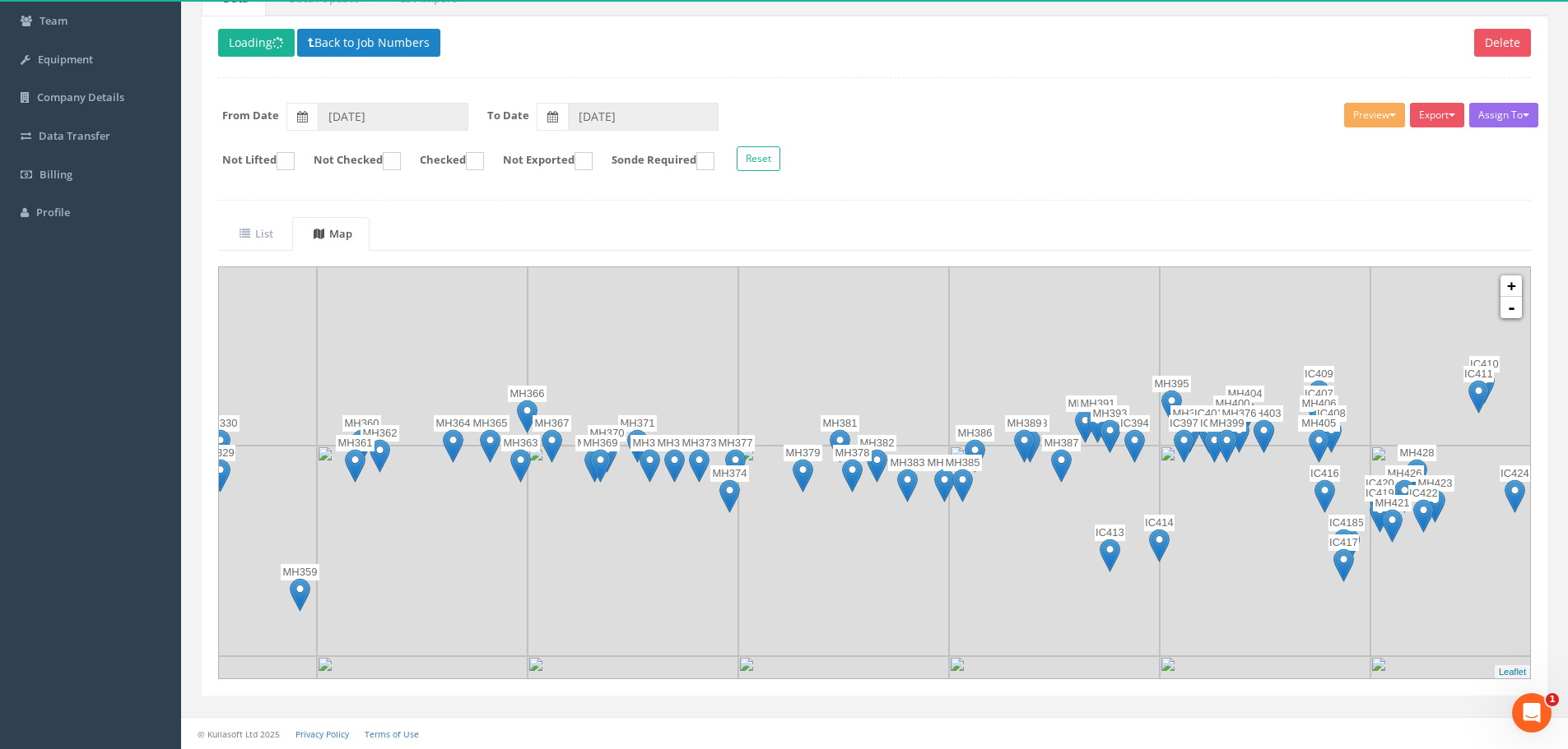
click at [911, 482] on img at bounding box center [907, 485] width 20 height 34
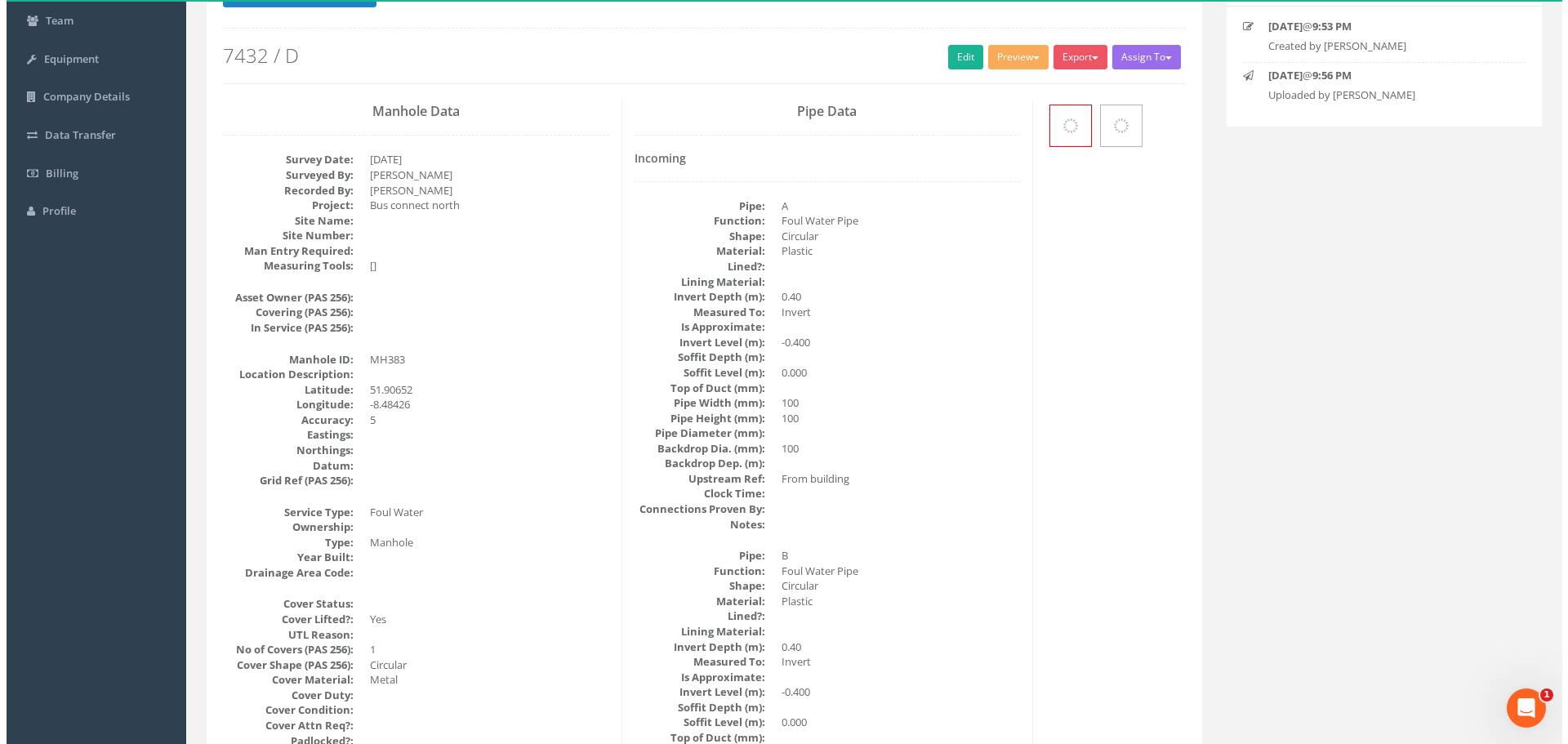
scroll to position [147, 0]
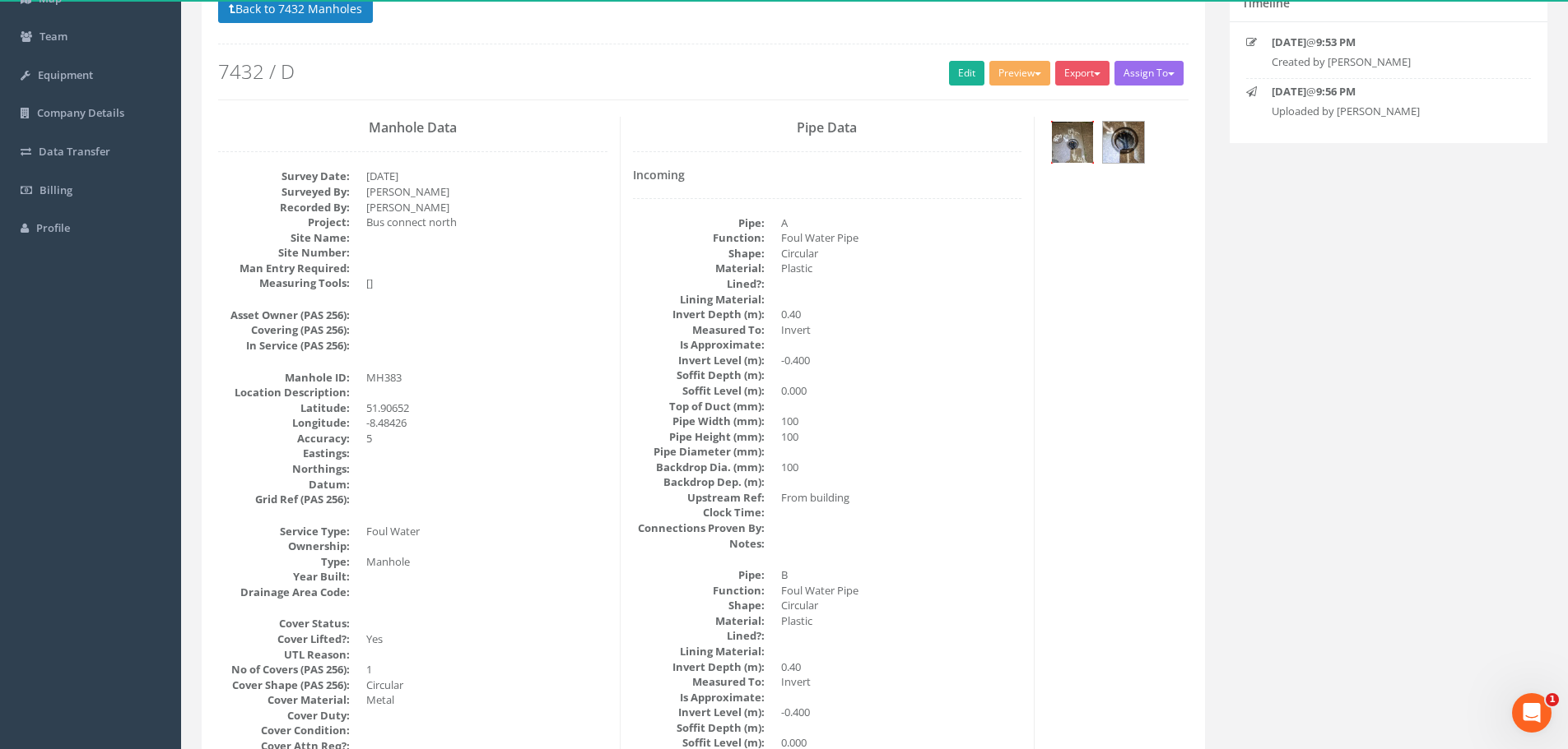
click at [1076, 137] on img at bounding box center [1072, 142] width 41 height 41
